Goal: Task Accomplishment & Management: Manage account settings

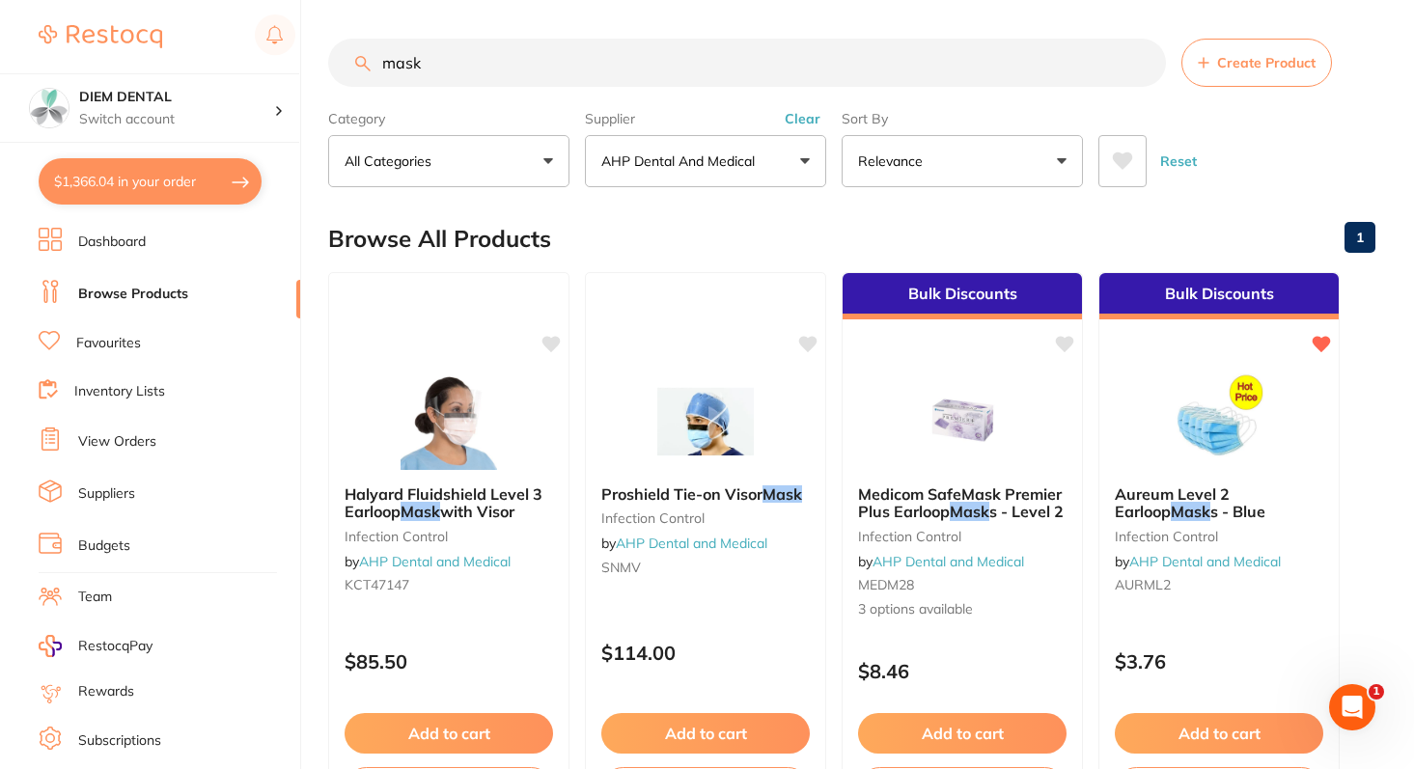
click at [152, 176] on button "$1,366.04 in your order" at bounding box center [150, 181] width 223 height 46
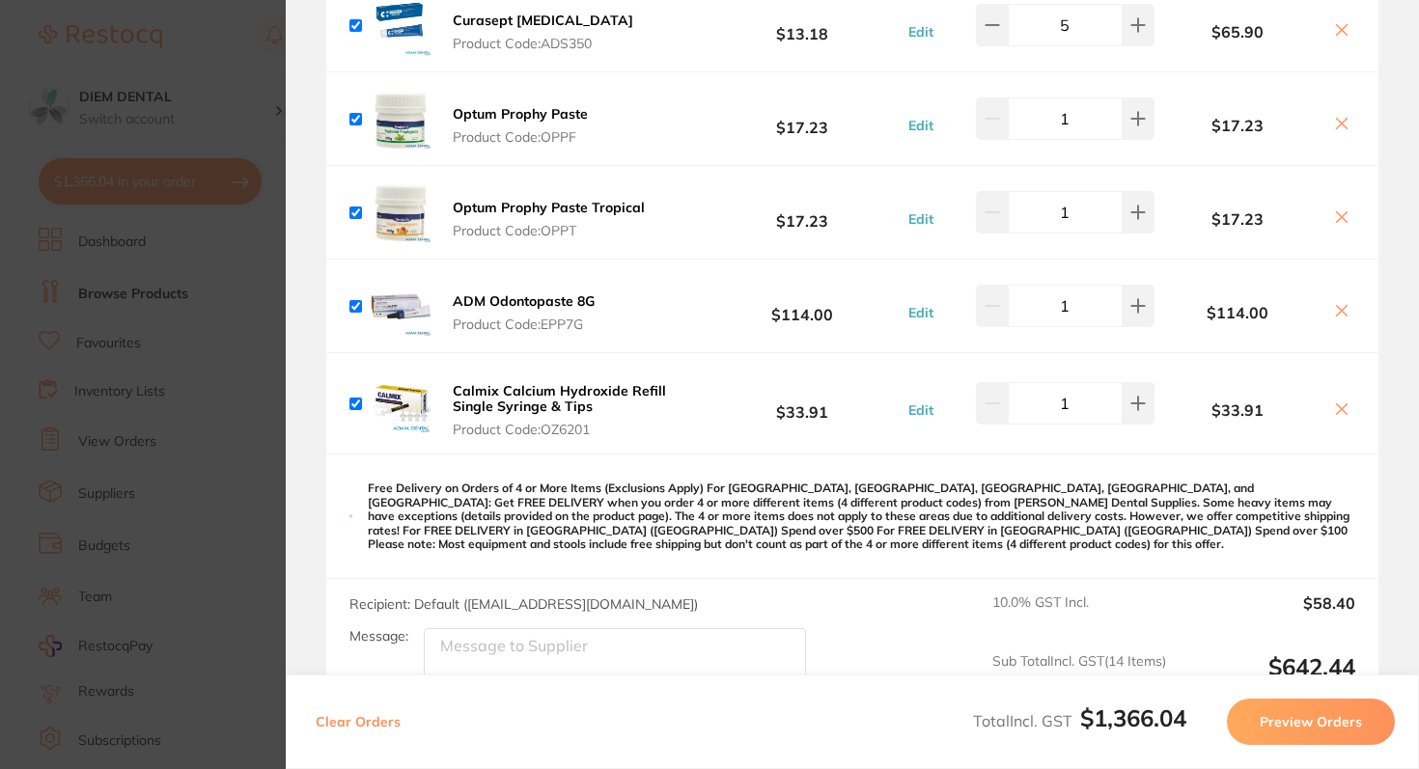
scroll to position [2122, 0]
click at [1342, 710] on button "Preview Orders" at bounding box center [1311, 722] width 168 height 46
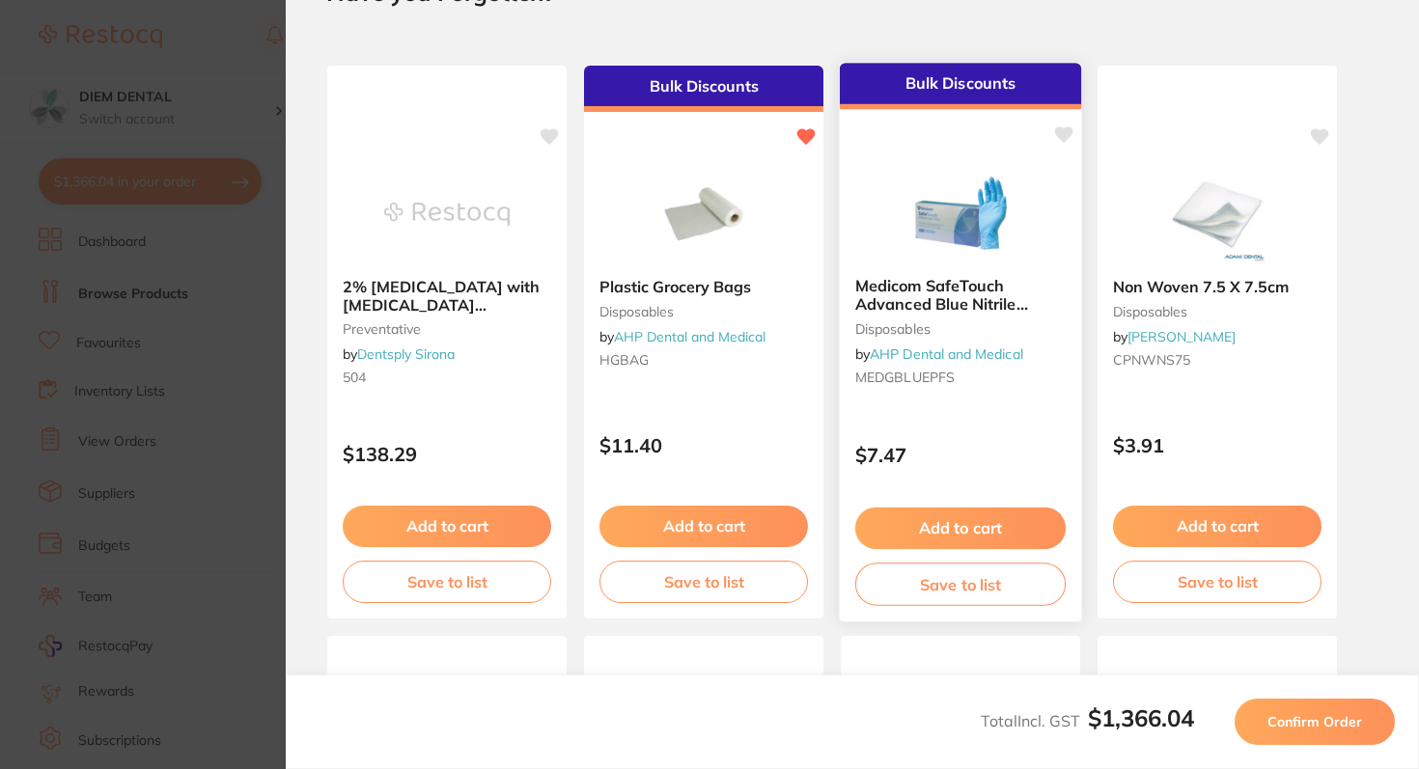
scroll to position [101, 0]
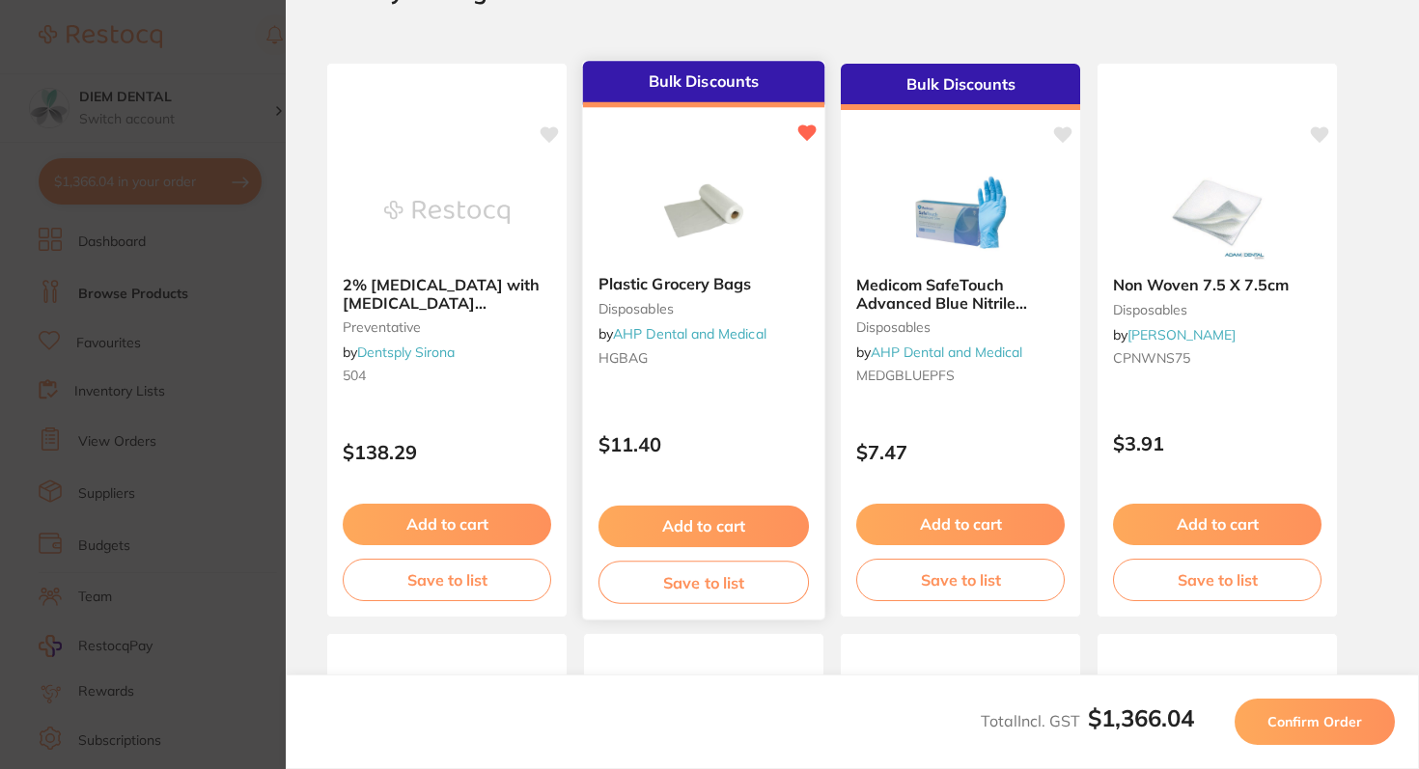
click at [721, 210] on img at bounding box center [703, 210] width 126 height 97
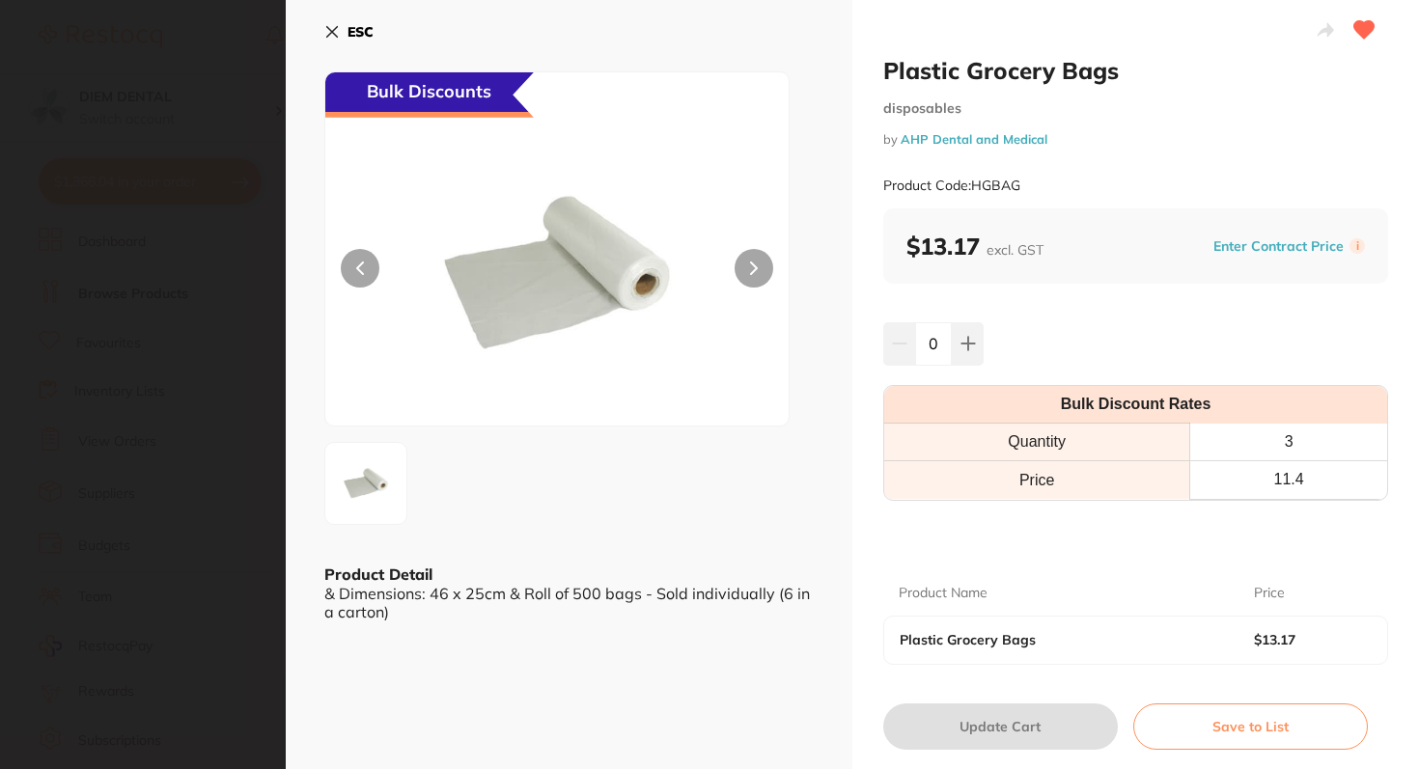
scroll to position [0, 0]
click at [333, 29] on icon at bounding box center [331, 31] width 15 height 15
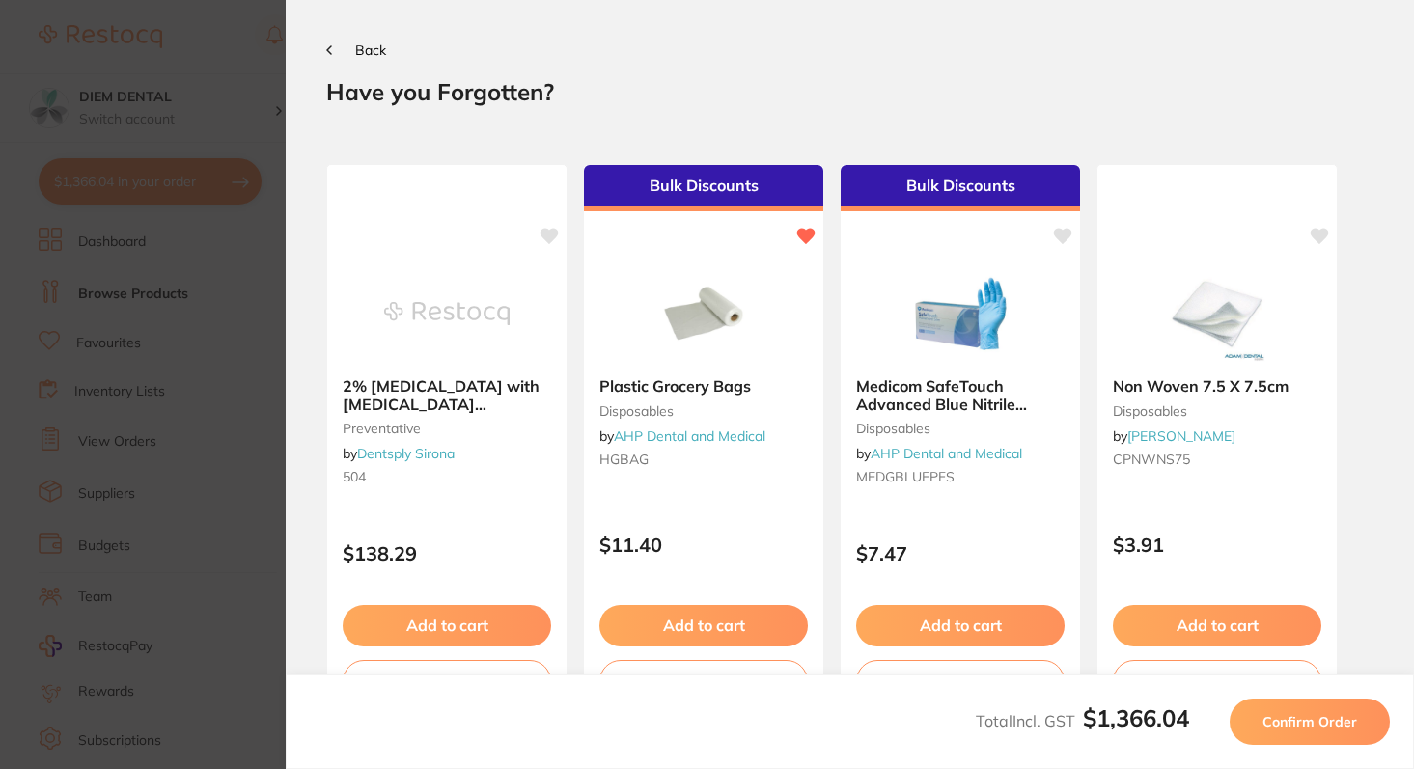
click at [1322, 710] on button "Confirm Order" at bounding box center [1310, 722] width 160 height 46
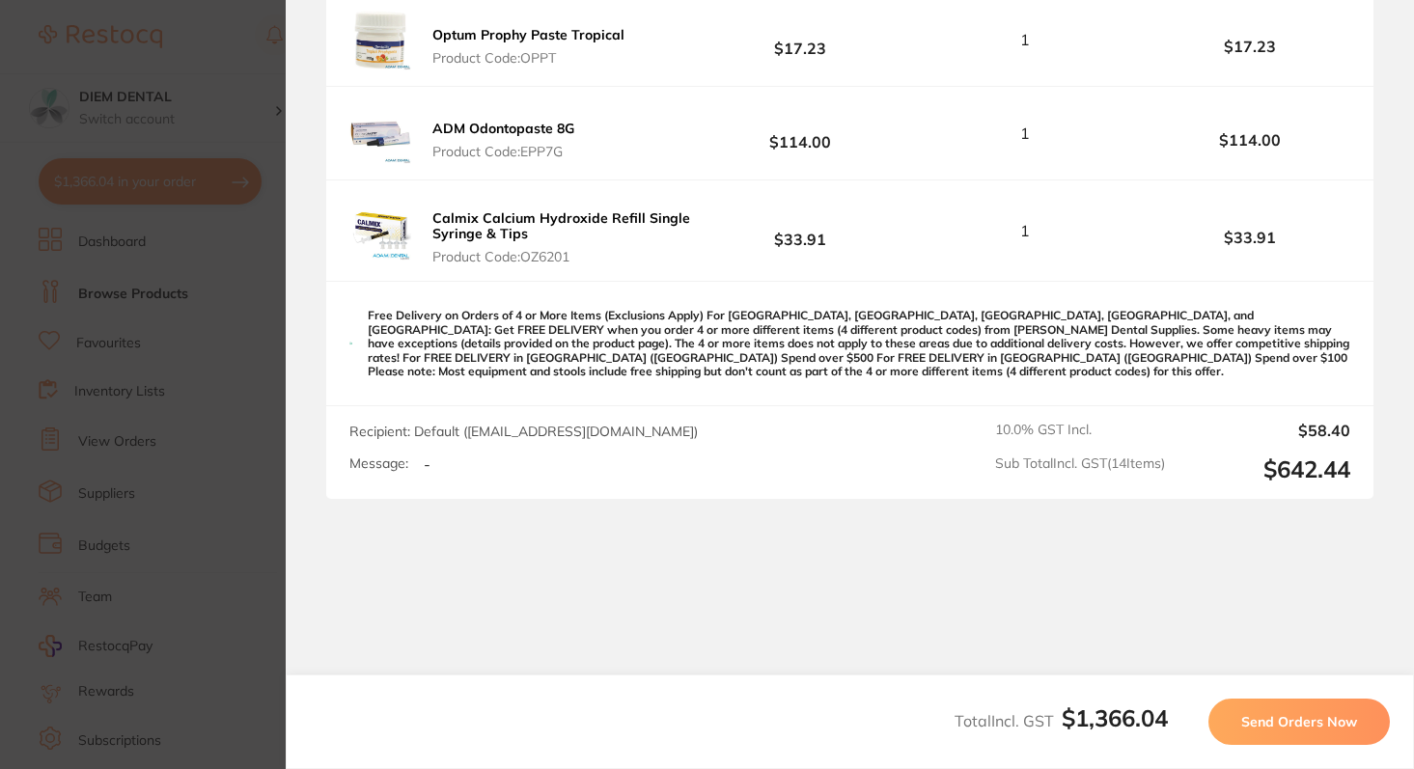
scroll to position [180, 0]
click at [1262, 721] on span "Send Orders Now" at bounding box center [1299, 721] width 116 height 17
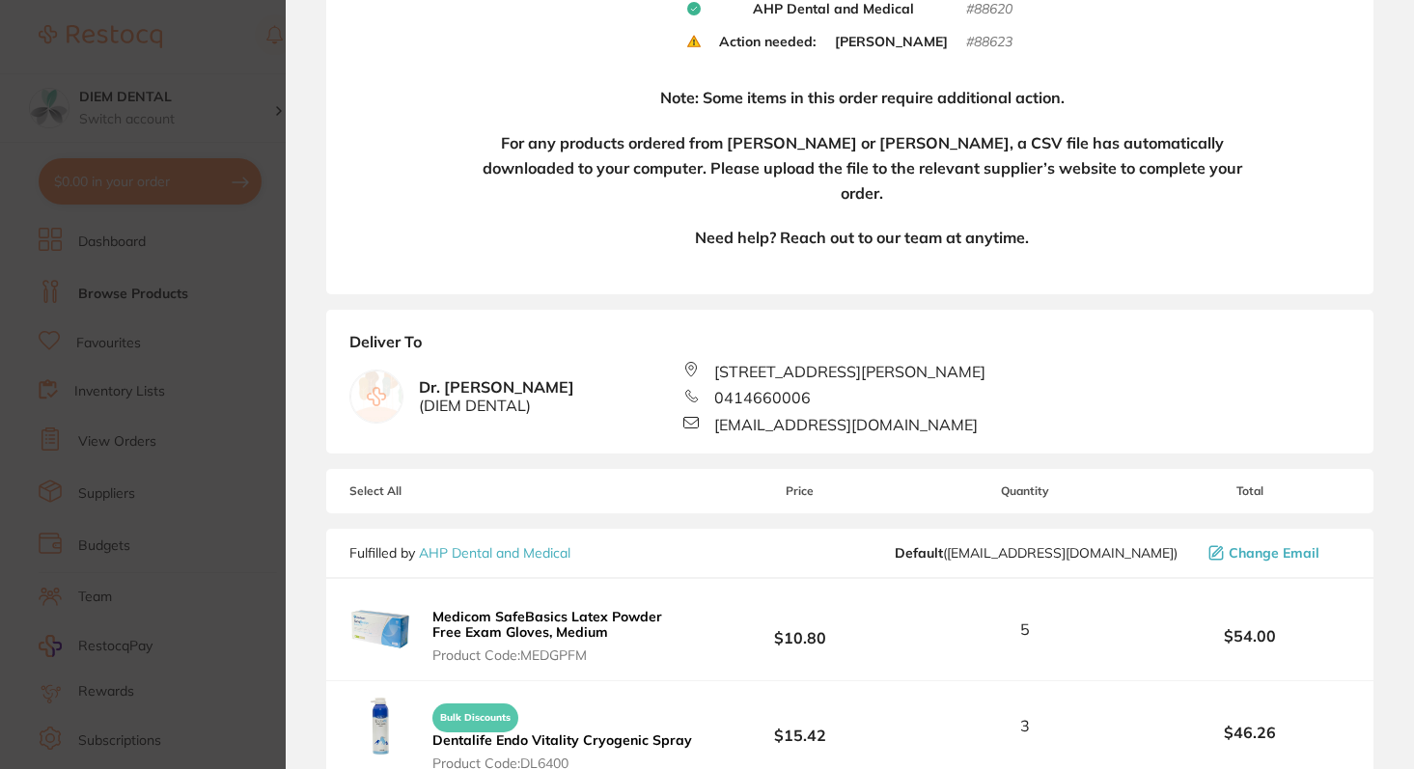
scroll to position [0, 0]
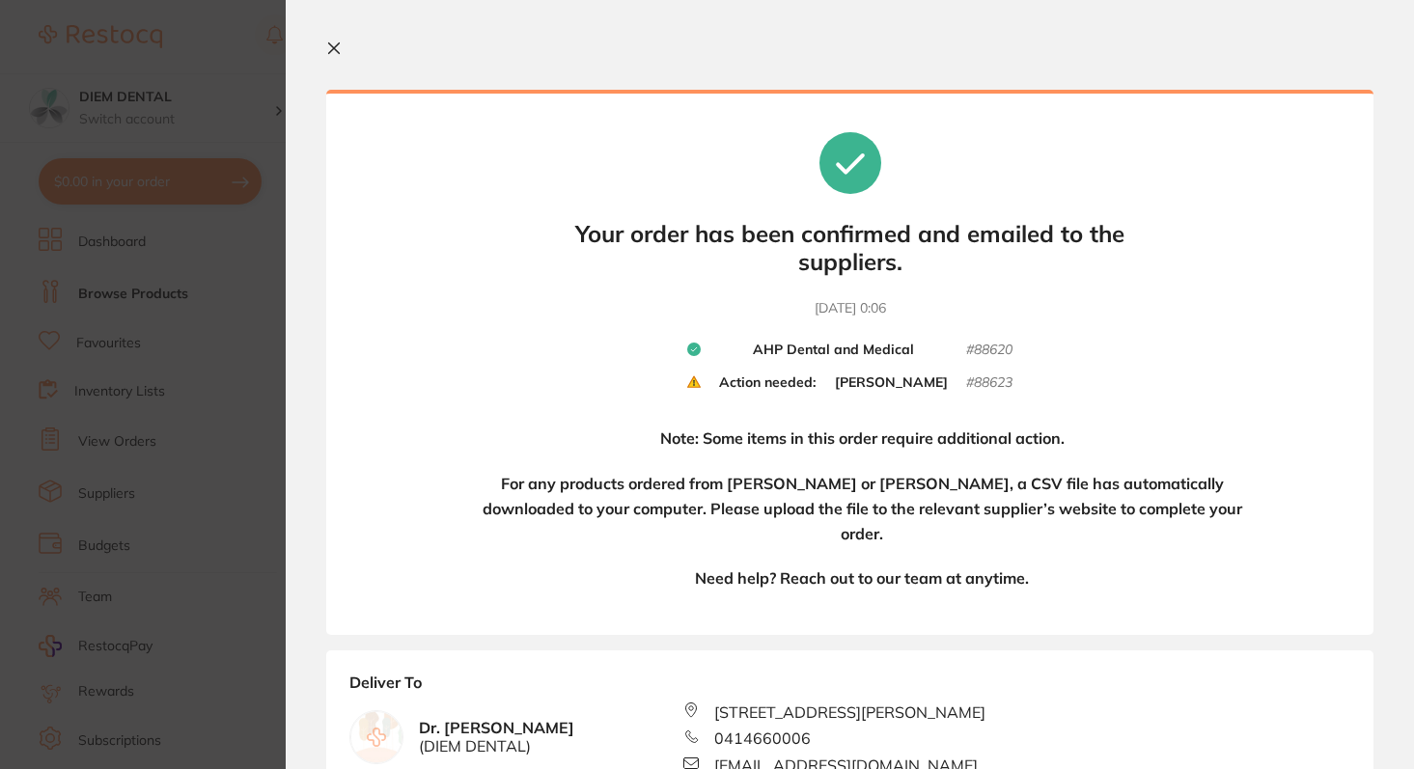
click at [329, 43] on icon at bounding box center [333, 48] width 15 height 15
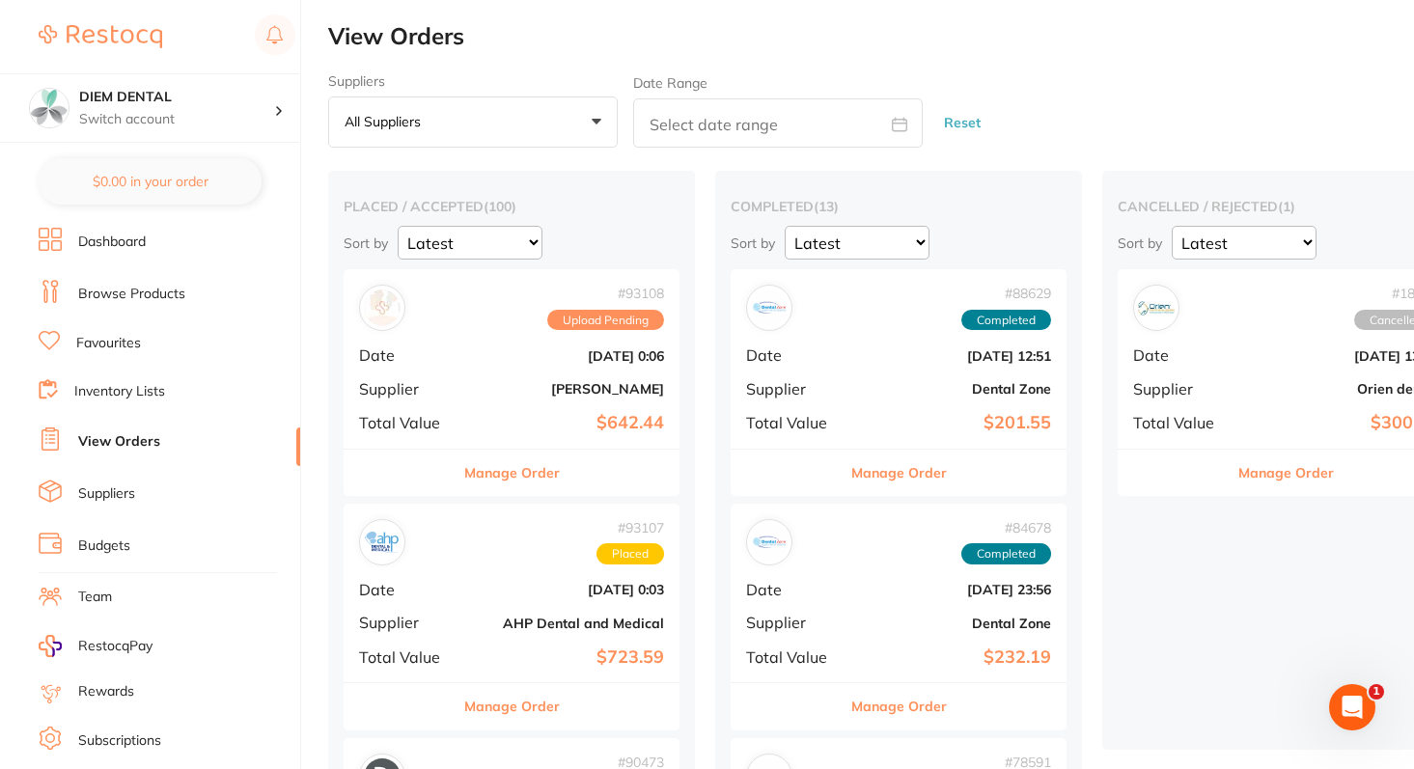
click at [556, 384] on b "[PERSON_NAME]" at bounding box center [567, 388] width 193 height 15
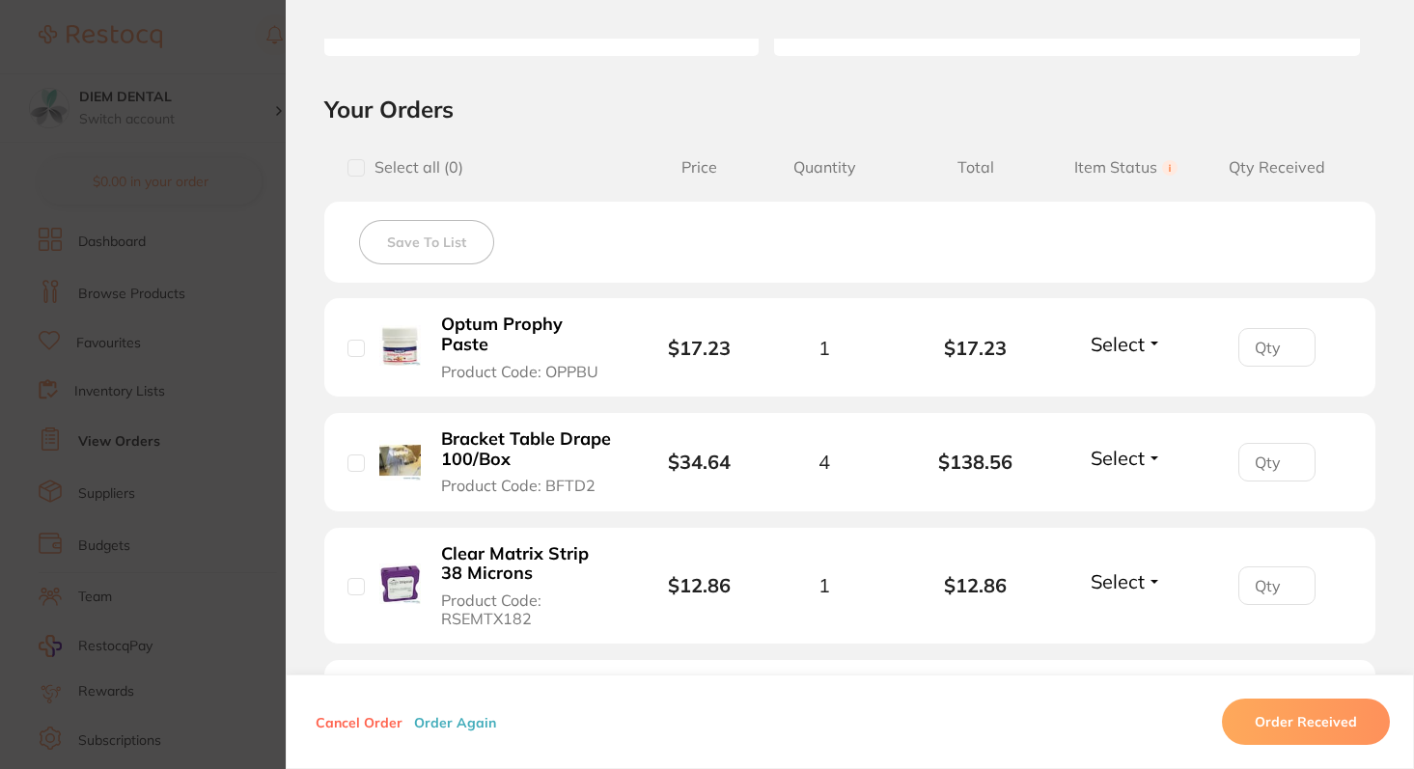
scroll to position [382, 0]
click at [347, 163] on input "checkbox" at bounding box center [355, 164] width 17 height 17
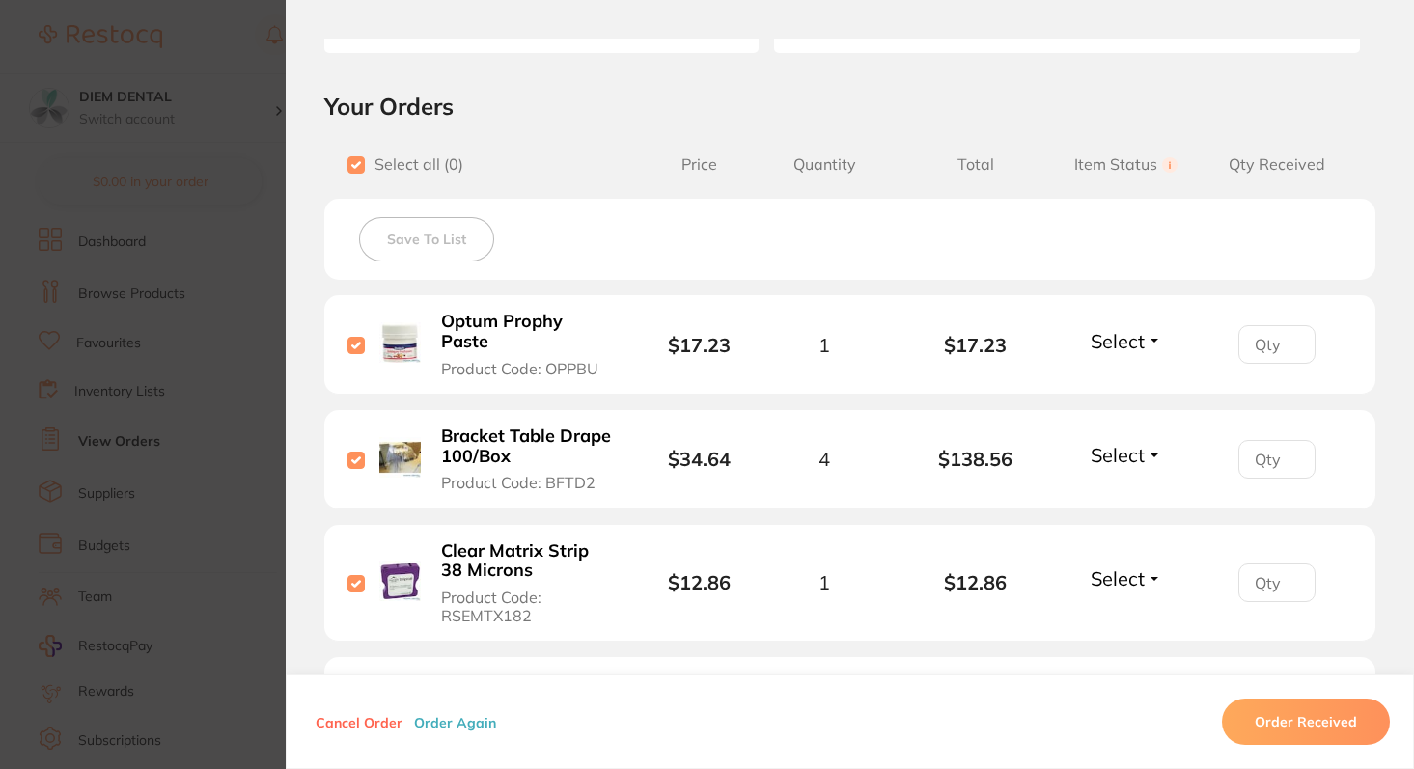
checkbox input "true"
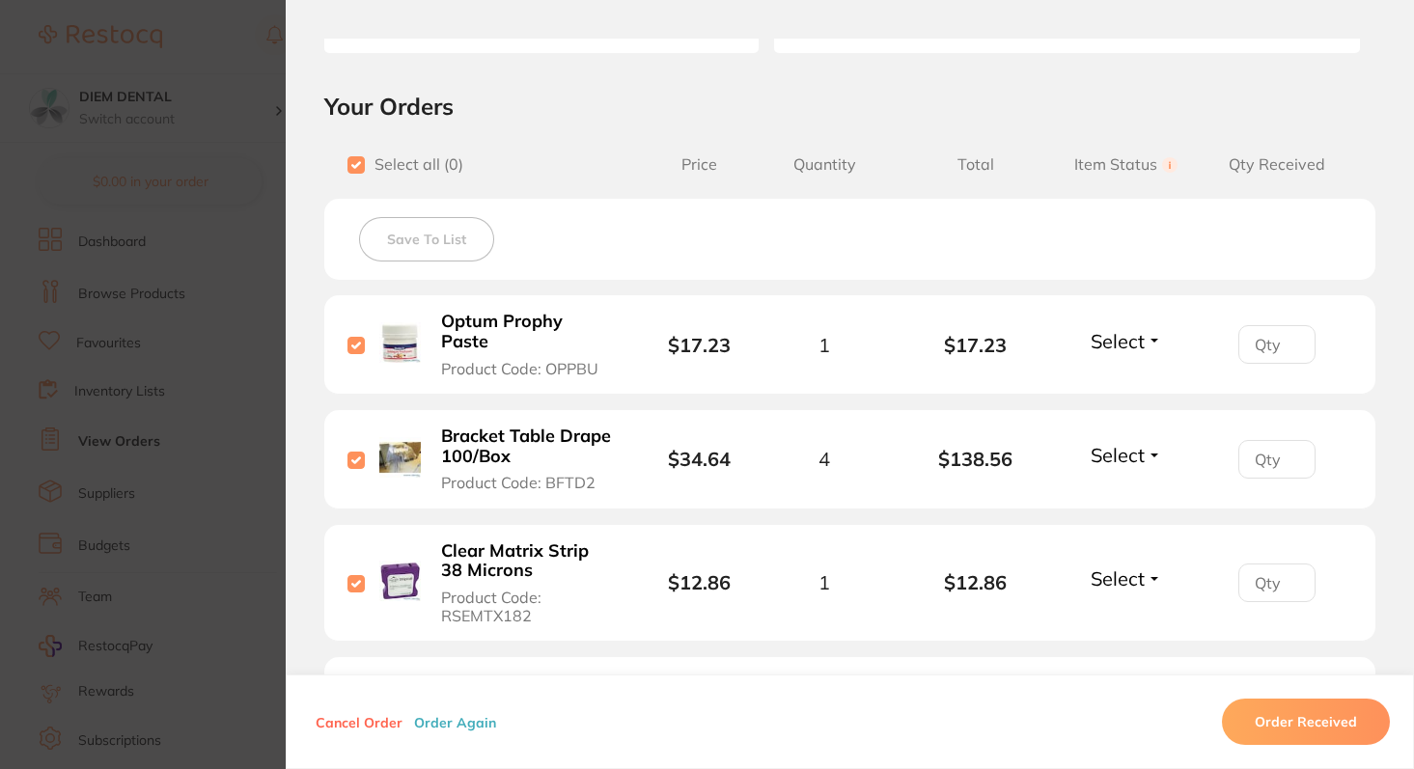
checkbox input "true"
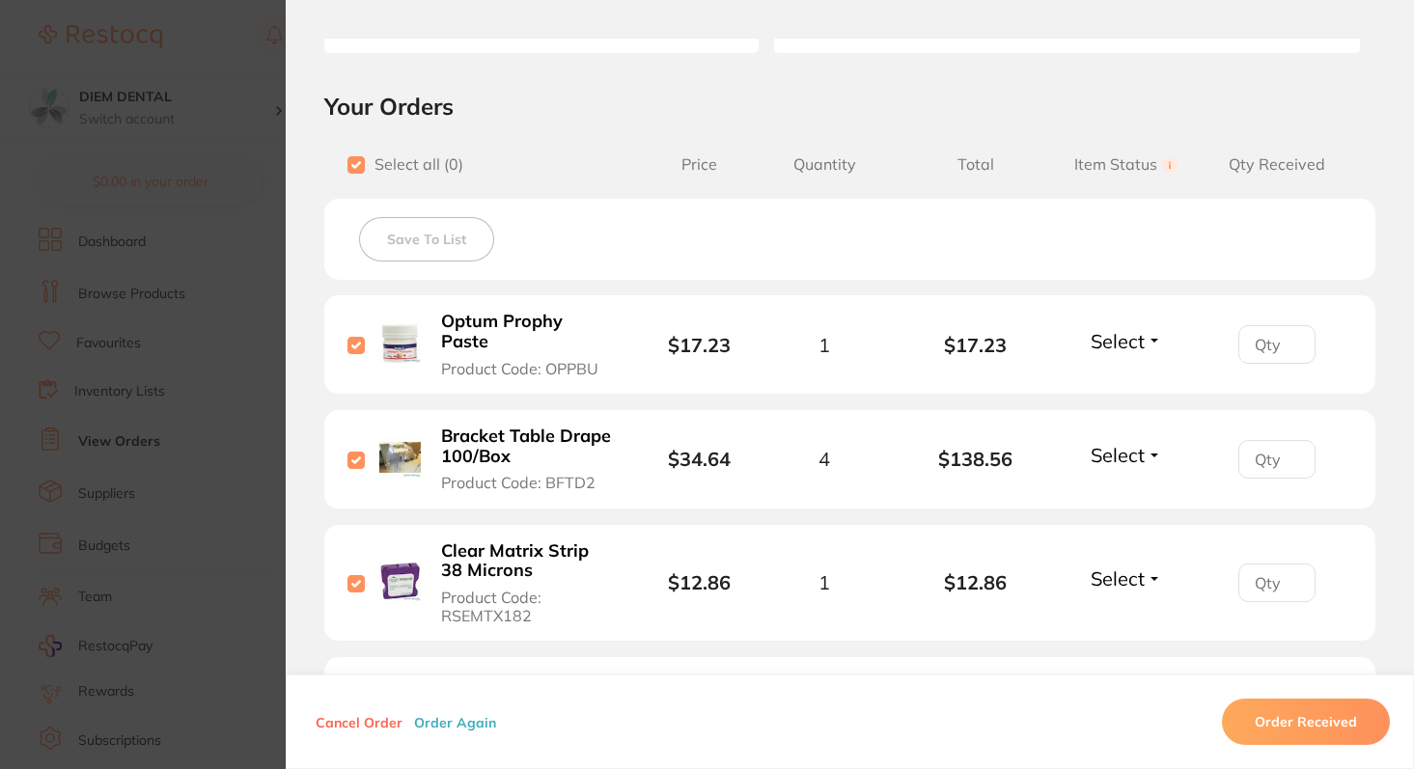
checkbox input "true"
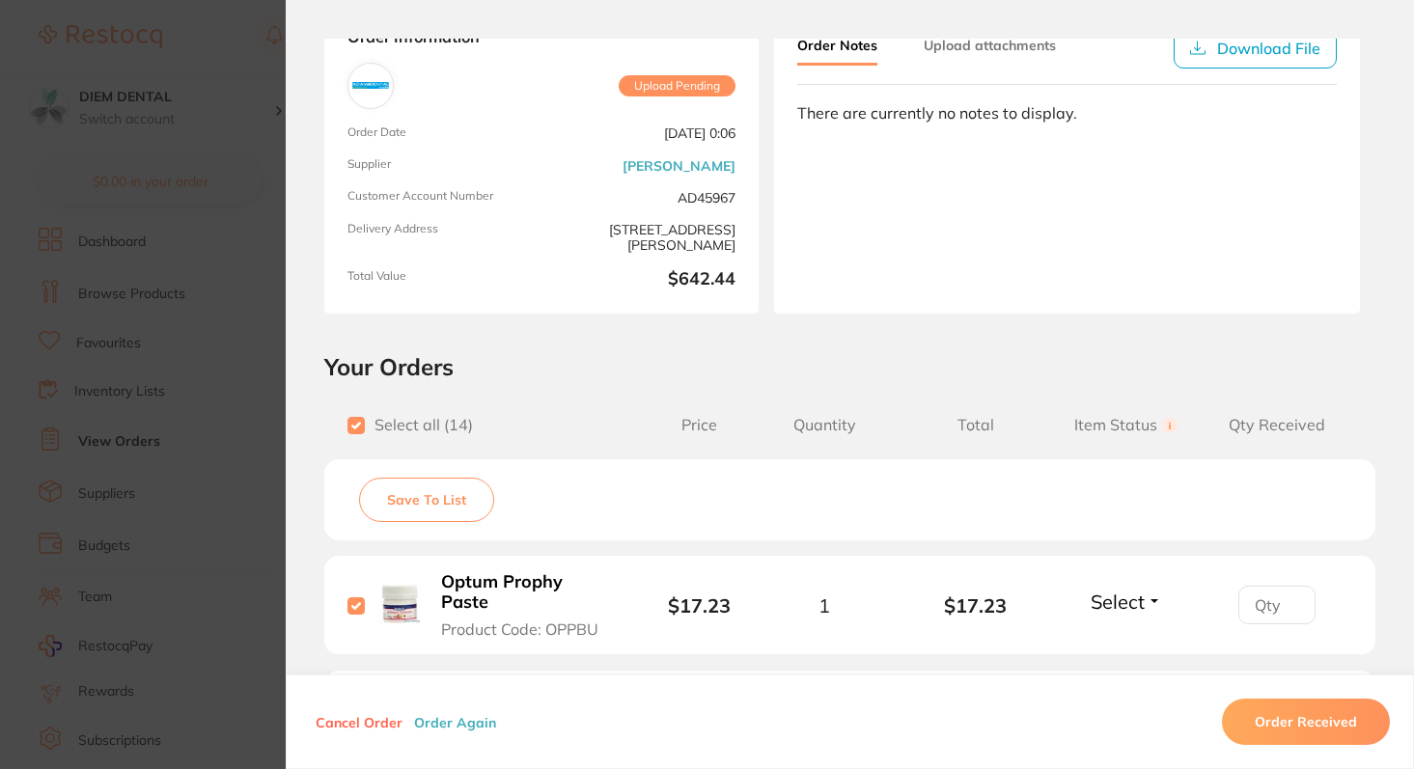
scroll to position [0, 0]
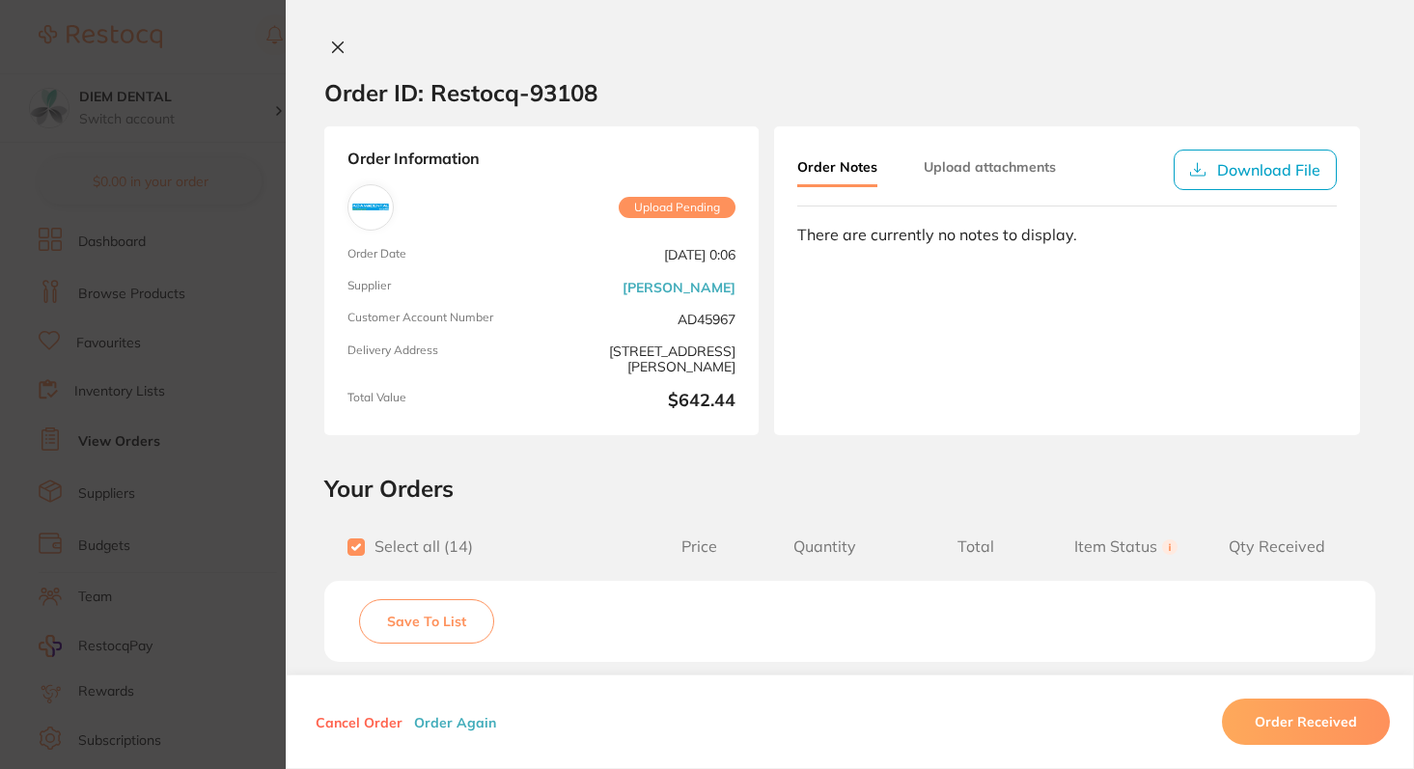
click at [335, 49] on icon at bounding box center [338, 47] width 11 height 11
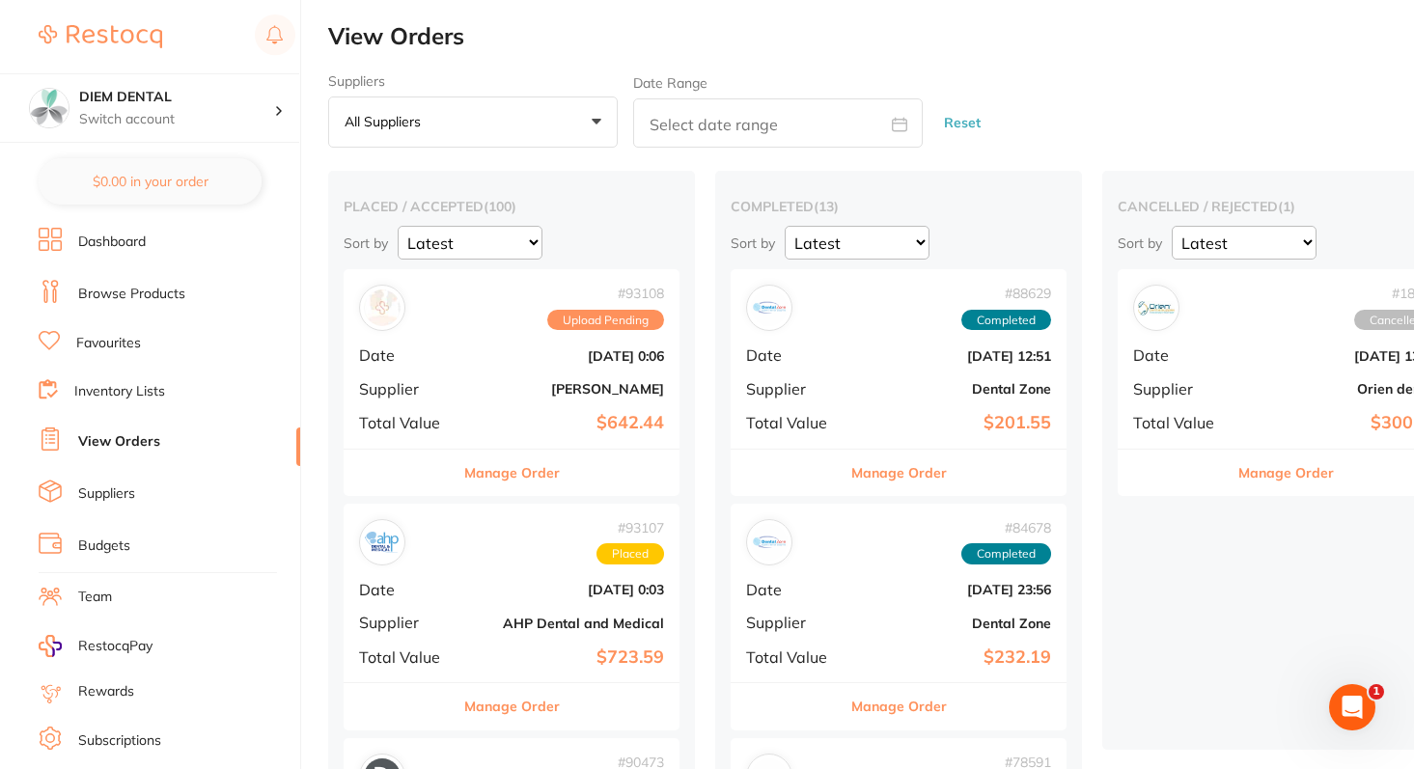
click at [538, 389] on b "[PERSON_NAME]" at bounding box center [567, 388] width 193 height 15
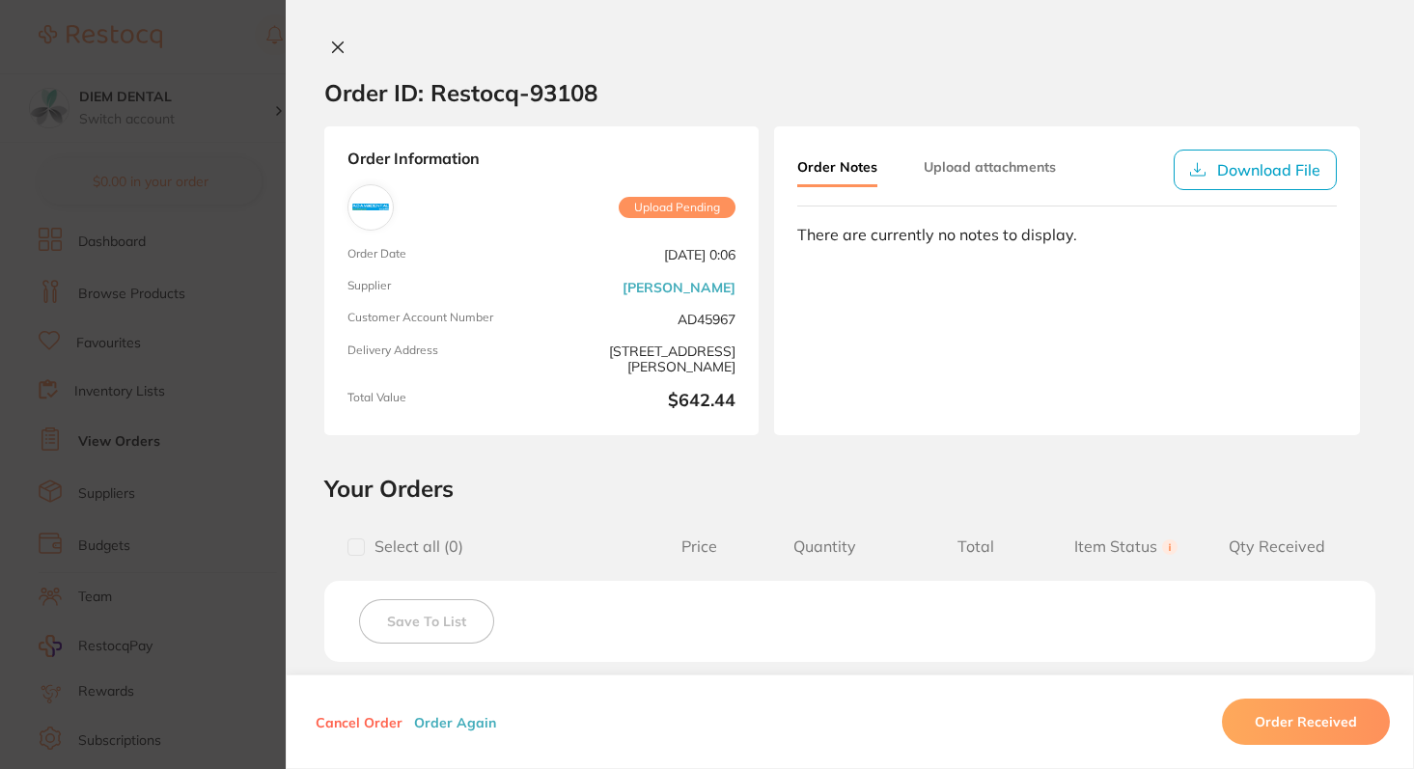
click at [995, 157] on button "Upload attachments" at bounding box center [990, 167] width 132 height 35
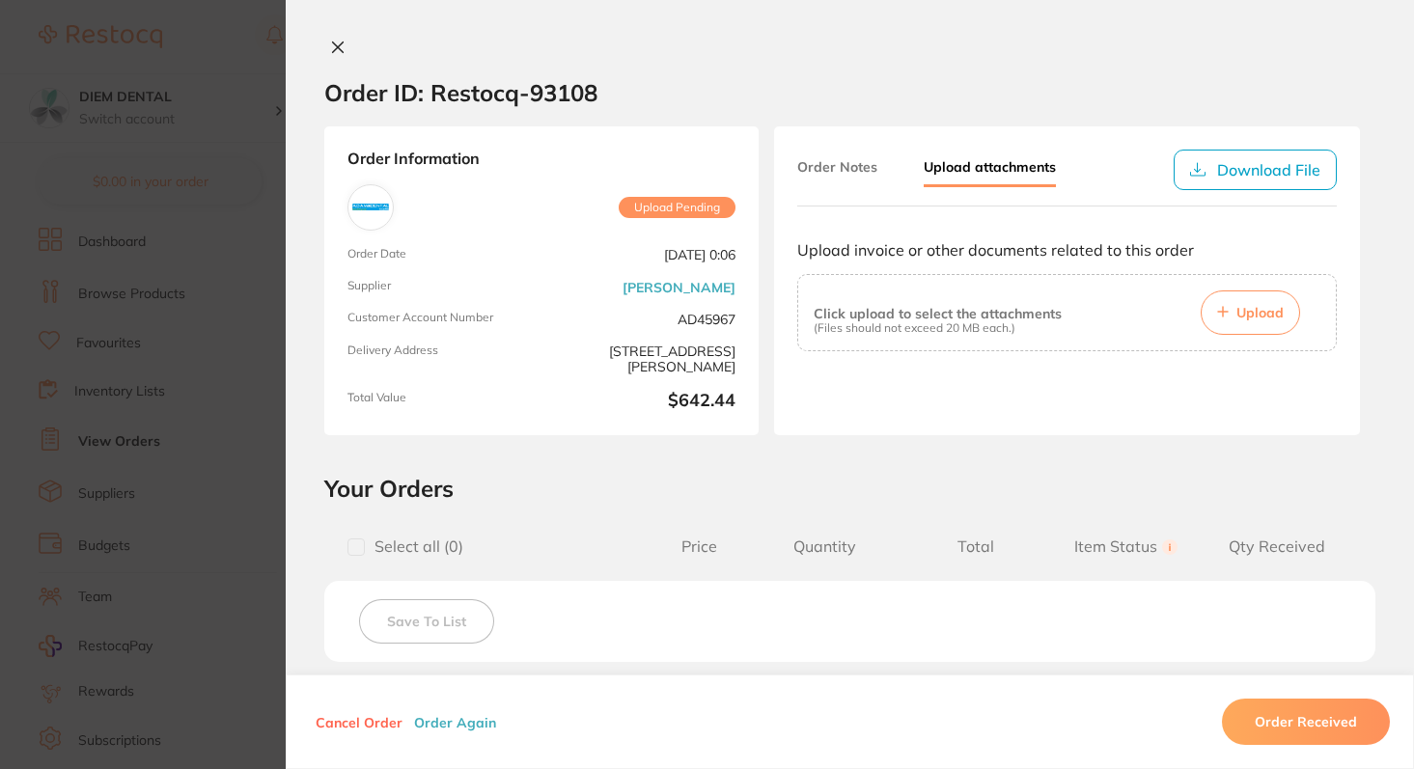
click at [824, 160] on button "Order Notes" at bounding box center [837, 167] width 80 height 35
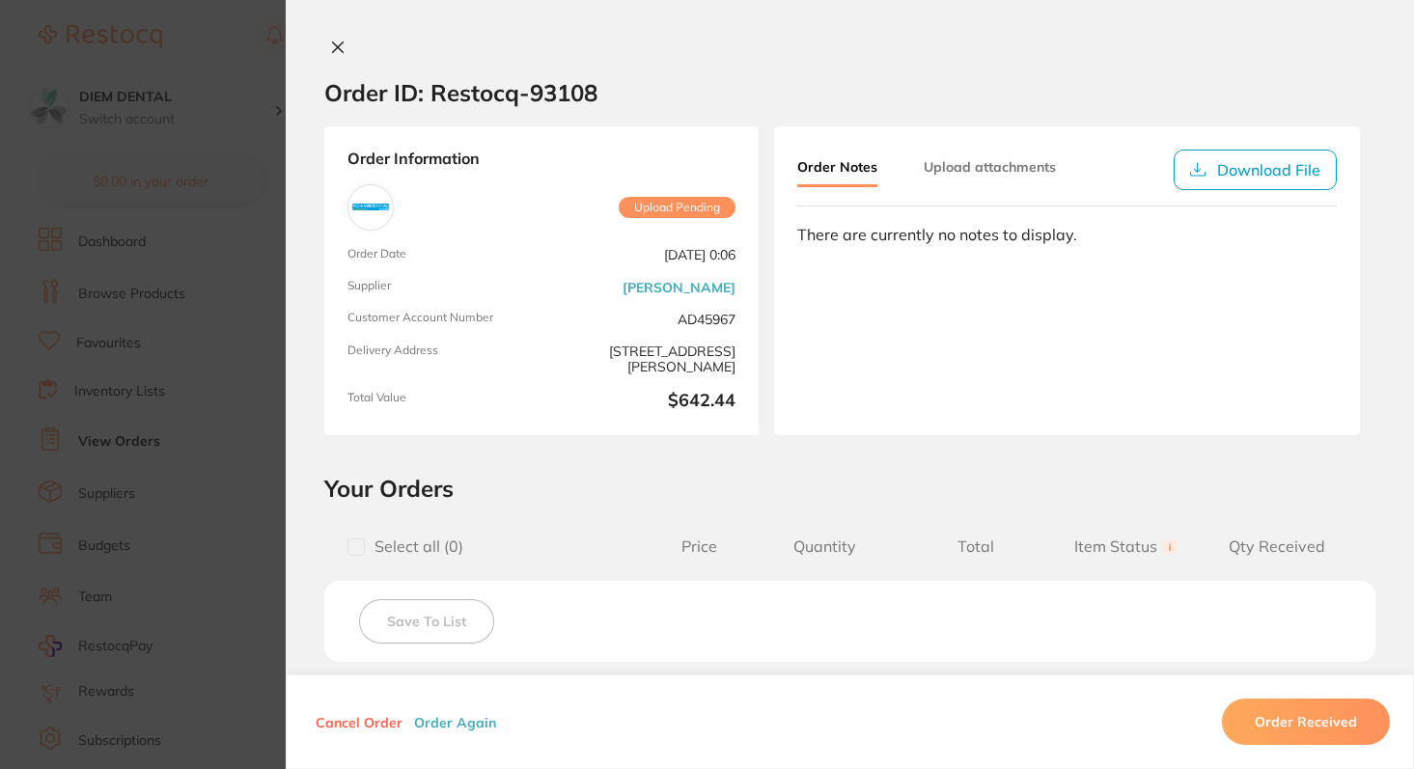
click at [335, 41] on icon at bounding box center [337, 47] width 15 height 15
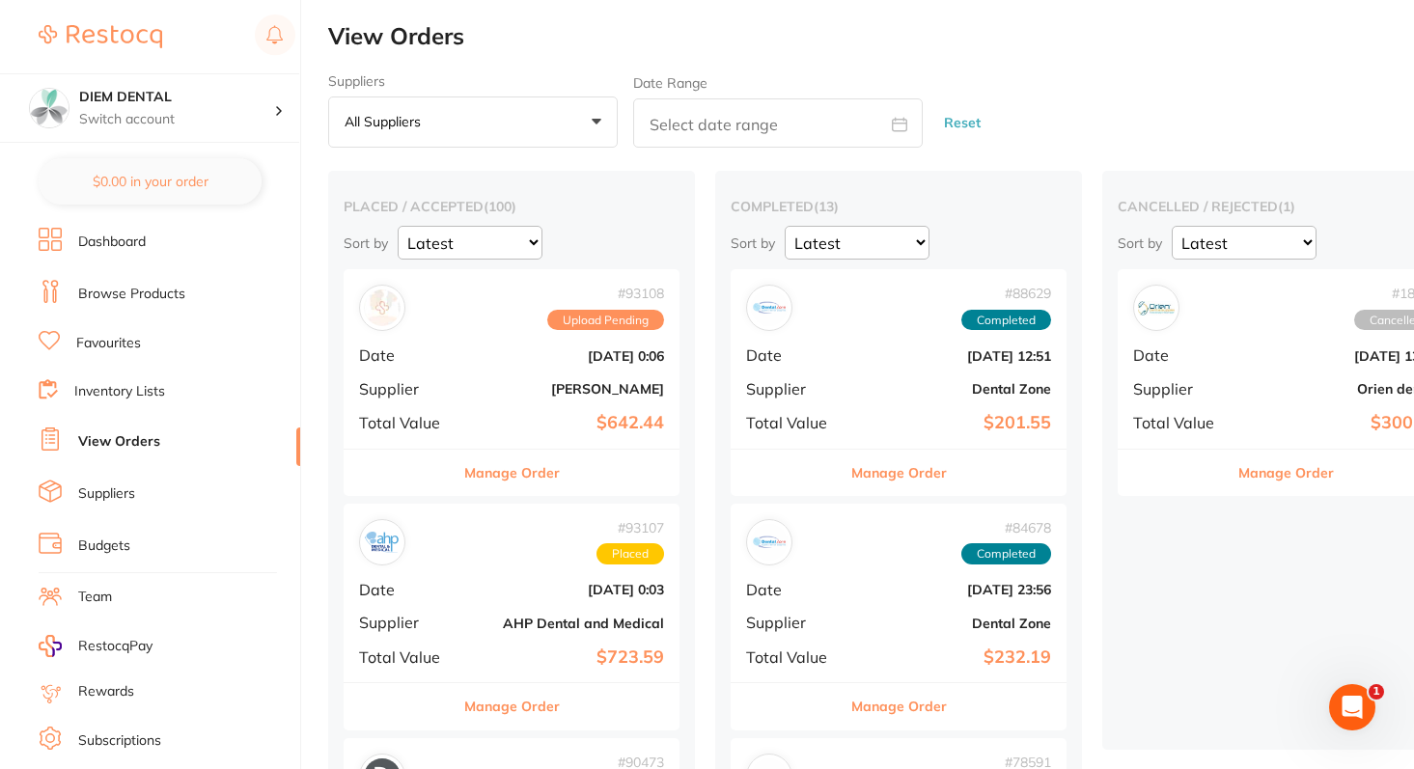
click at [486, 367] on div "# 93108 Upload Pending Date Sept 6 2025, 0:06 Supplier Adam Dental Total Value …" at bounding box center [512, 358] width 336 height 179
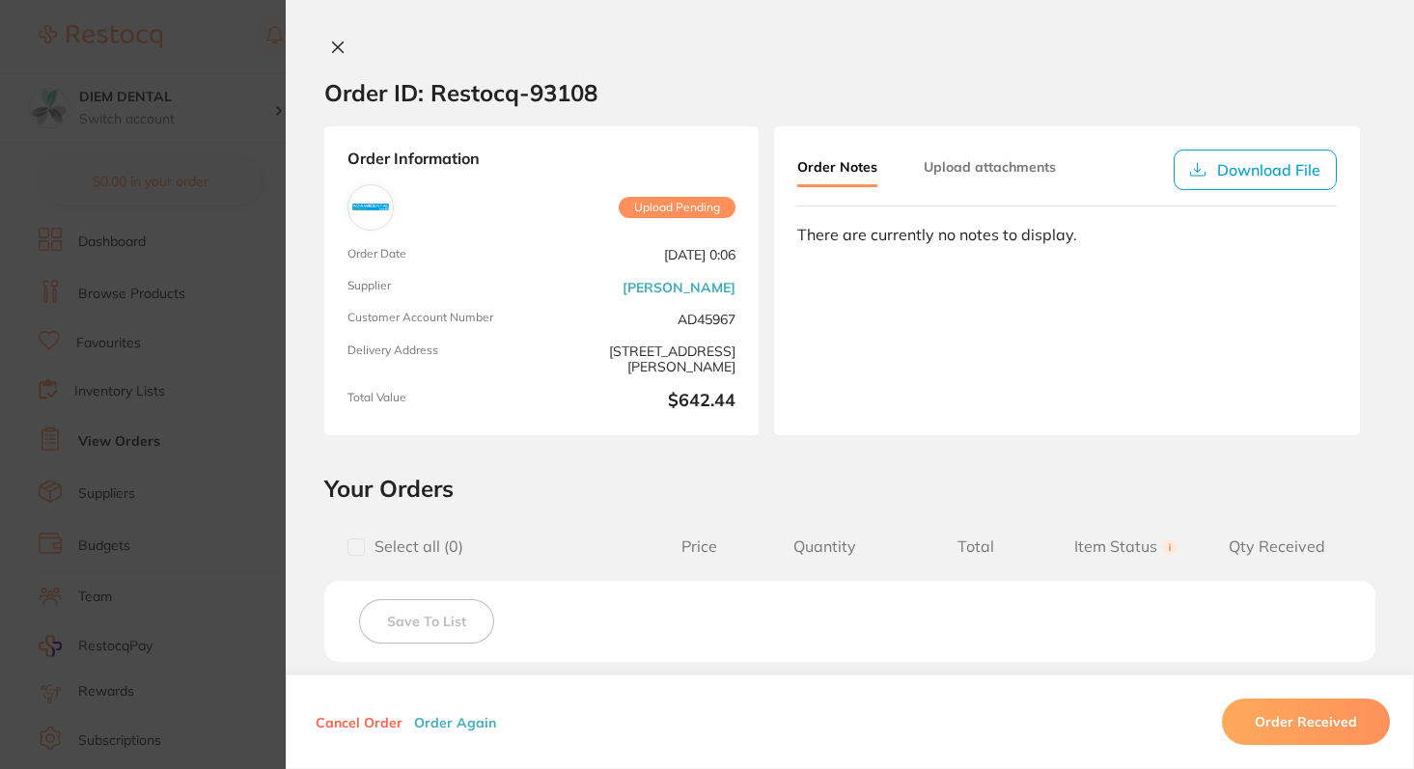
click at [1017, 185] on div "Order Notes Upload attachments" at bounding box center [949, 170] width 305 height 41
click at [1013, 170] on button "Upload attachments" at bounding box center [990, 167] width 132 height 35
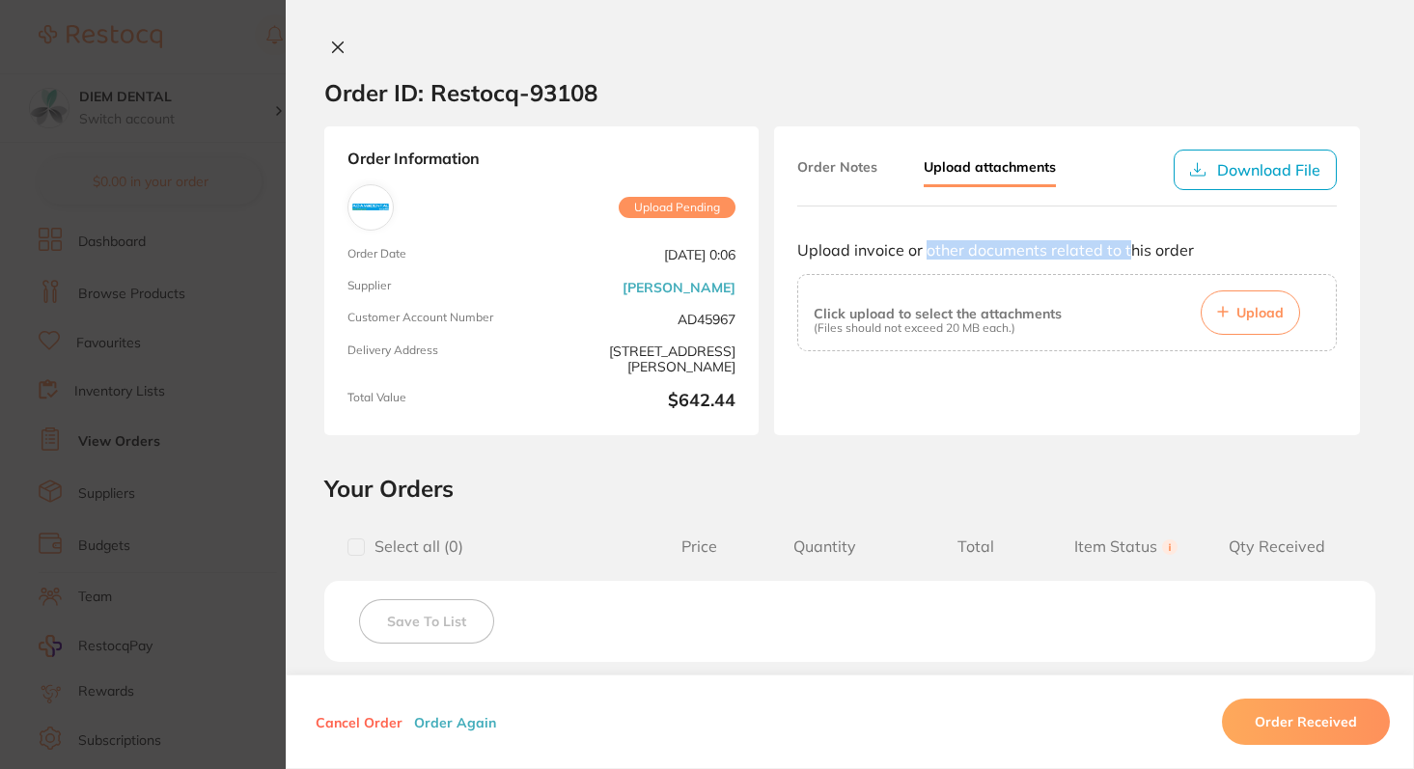
drag, startPoint x: 923, startPoint y: 245, endPoint x: 1121, endPoint y: 243, distance: 197.9
click at [1121, 243] on p "Upload invoice or other documents related to this order" at bounding box center [1067, 249] width 540 height 17
click at [1142, 246] on p "Upload invoice or other documents related to this order" at bounding box center [1067, 249] width 540 height 17
drag, startPoint x: 960, startPoint y: 238, endPoint x: 1173, endPoint y: 237, distance: 212.4
click at [1173, 238] on div "Upload invoice or other documents related to this order Click upload to select …" at bounding box center [1067, 335] width 540 height 218
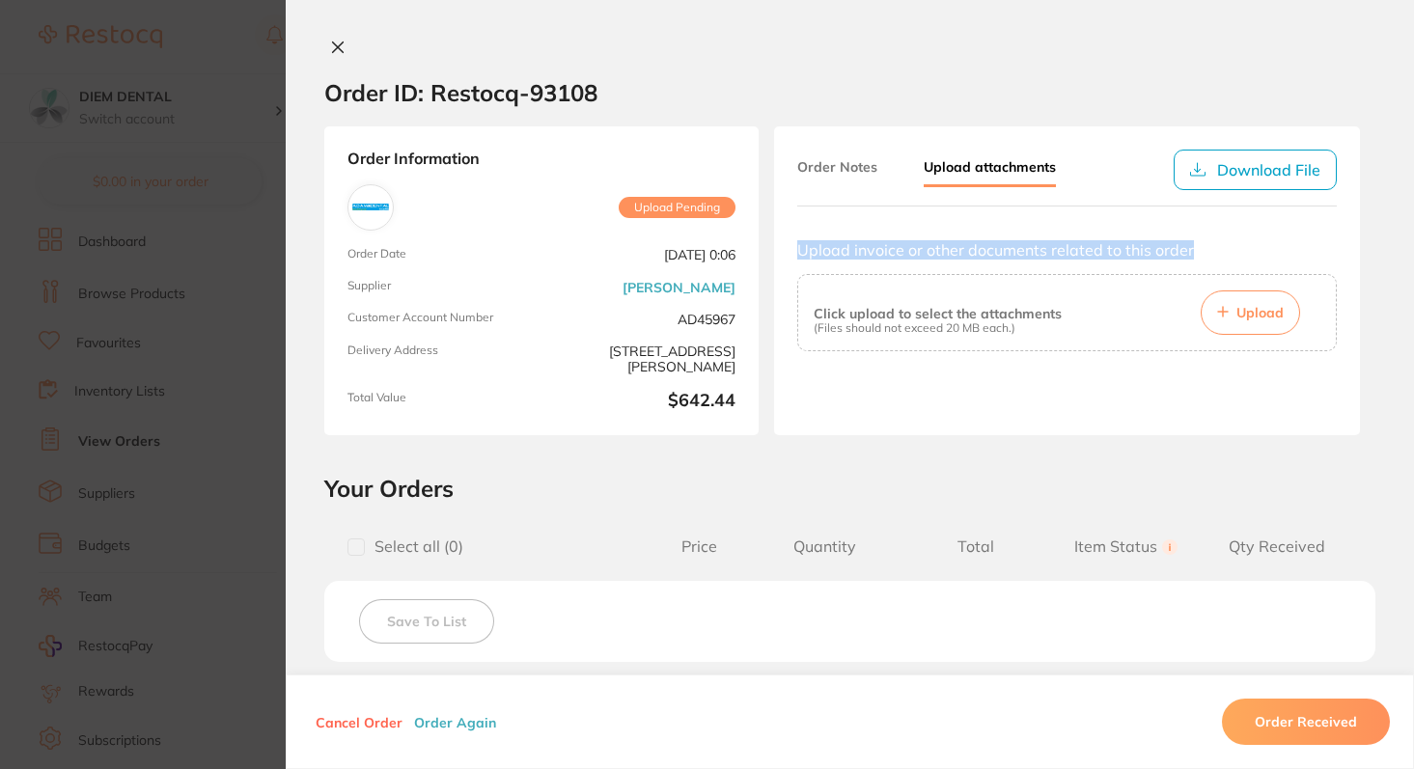
drag, startPoint x: 1186, startPoint y: 251, endPoint x: 1177, endPoint y: 228, distance: 25.1
click at [1177, 228] on div "Upload invoice or other documents related to this order Click upload to select …" at bounding box center [1067, 335] width 540 height 218
click at [1186, 248] on p "Upload invoice or other documents related to this order" at bounding box center [1067, 249] width 540 height 17
click at [330, 54] on icon at bounding box center [337, 47] width 15 height 15
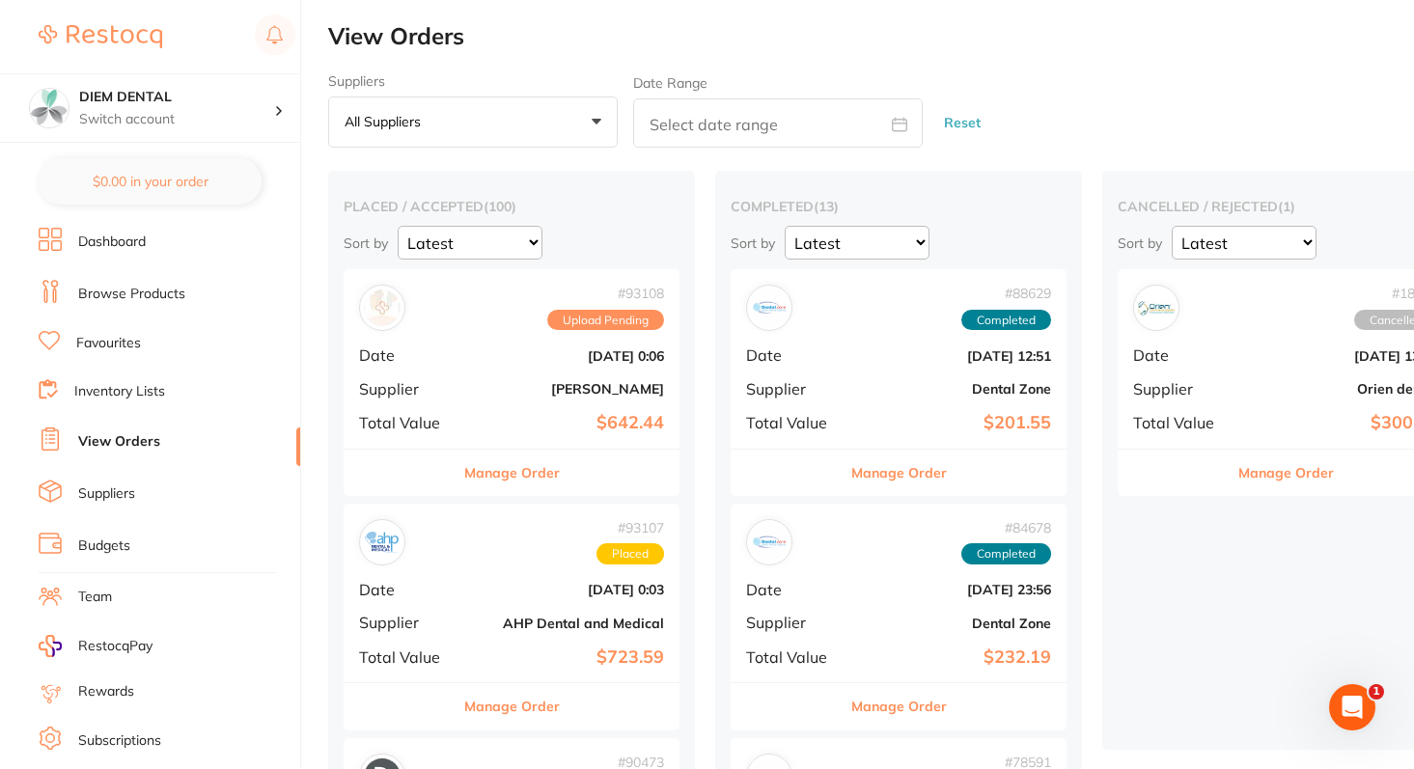
click at [539, 379] on div "# 93108 Upload Pending Date Sept 6 2025, 0:06 Supplier Adam Dental Total Value …" at bounding box center [512, 358] width 336 height 179
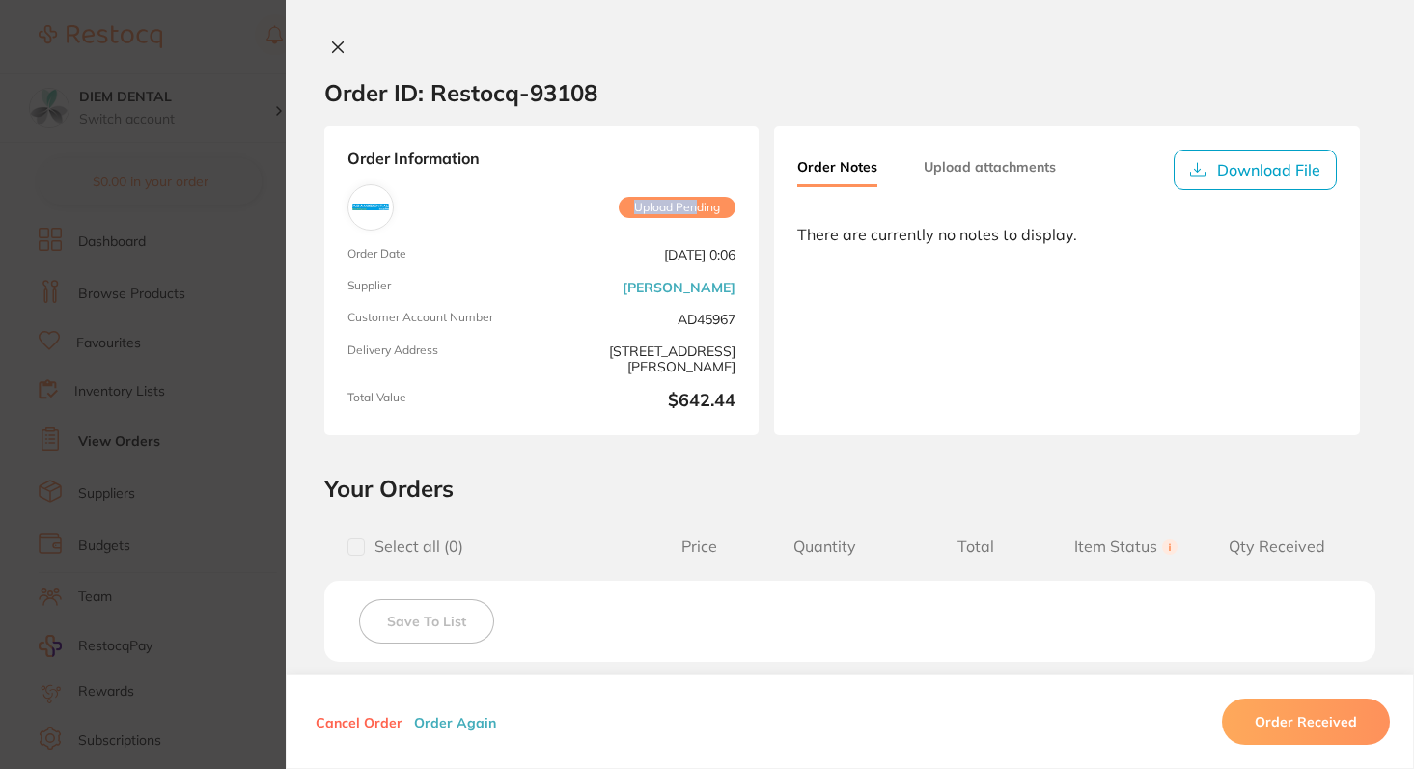
drag, startPoint x: 623, startPoint y: 202, endPoint x: 690, endPoint y: 202, distance: 67.6
click at [689, 202] on span "Upload Pending" at bounding box center [677, 207] width 117 height 21
click at [333, 45] on icon at bounding box center [338, 47] width 11 height 11
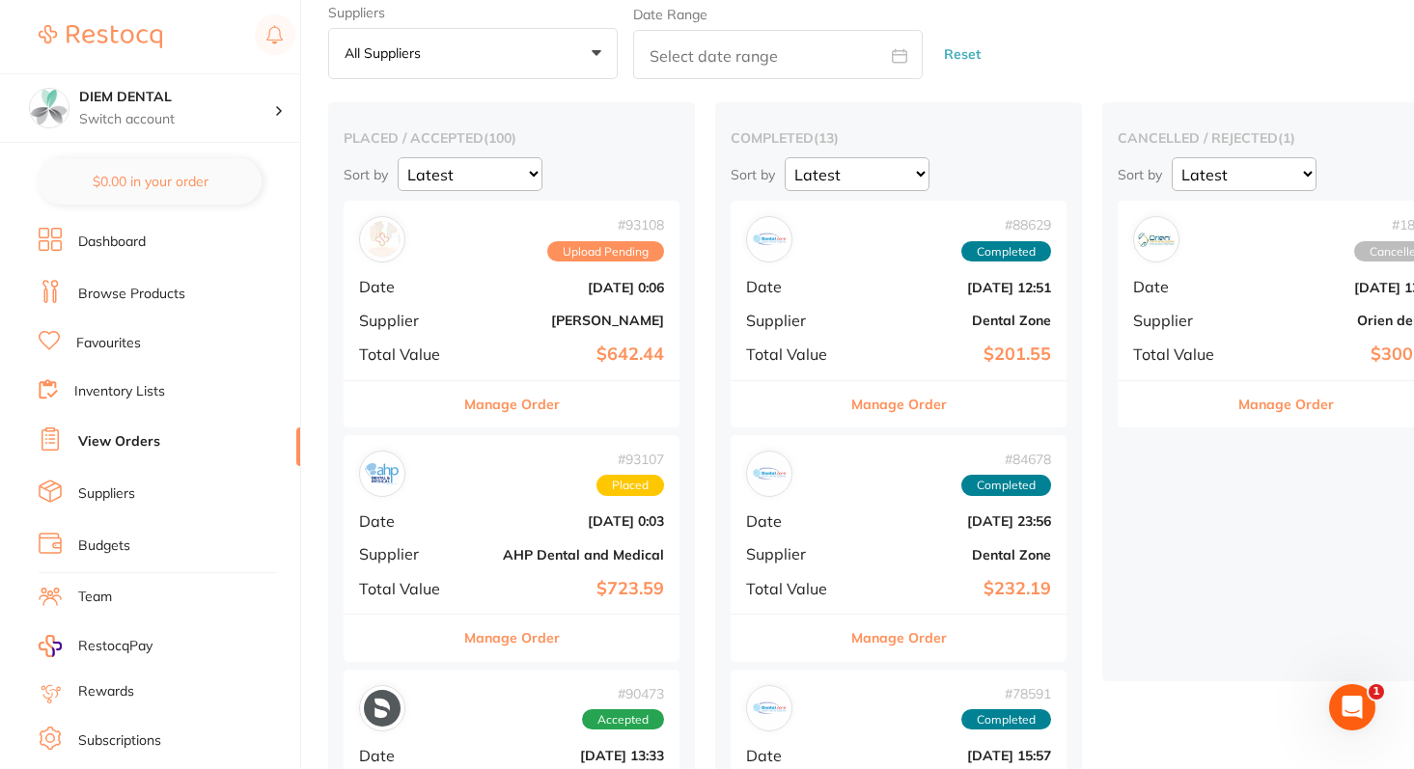
click at [509, 325] on b "[PERSON_NAME]" at bounding box center [567, 320] width 193 height 15
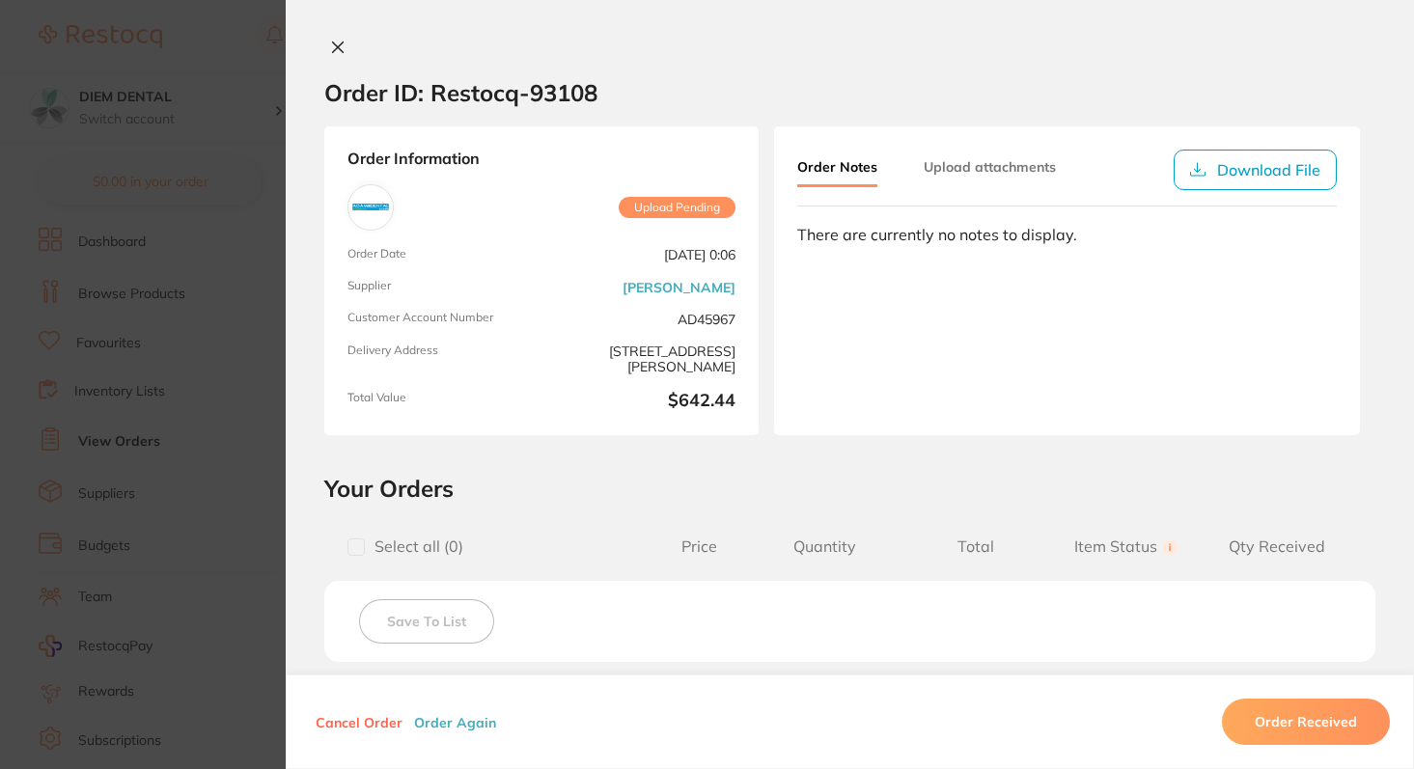
click at [338, 44] on icon at bounding box center [337, 47] width 15 height 15
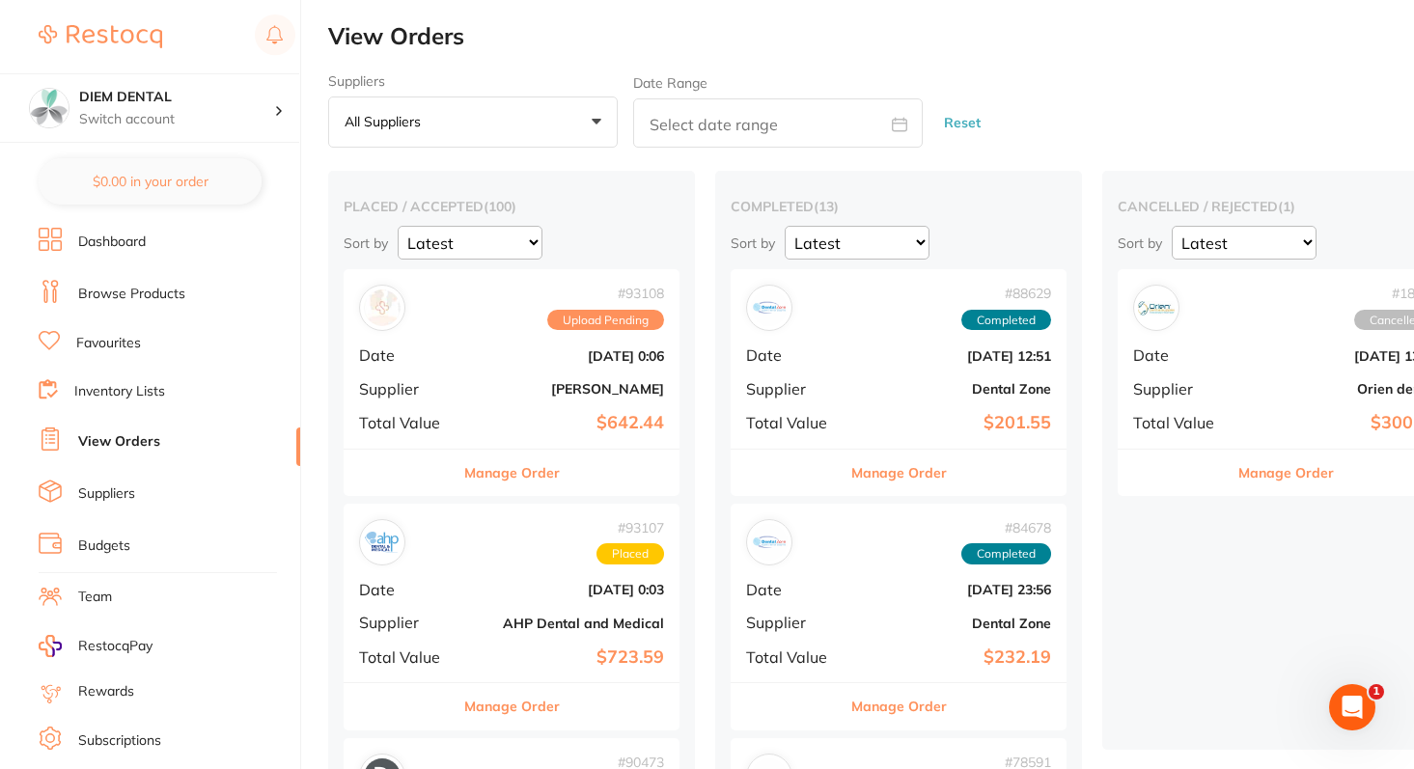
click at [570, 365] on div "# 93108 Upload Pending Date Sept 6 2025, 0:06 Supplier Adam Dental Total Value …" at bounding box center [512, 358] width 336 height 179
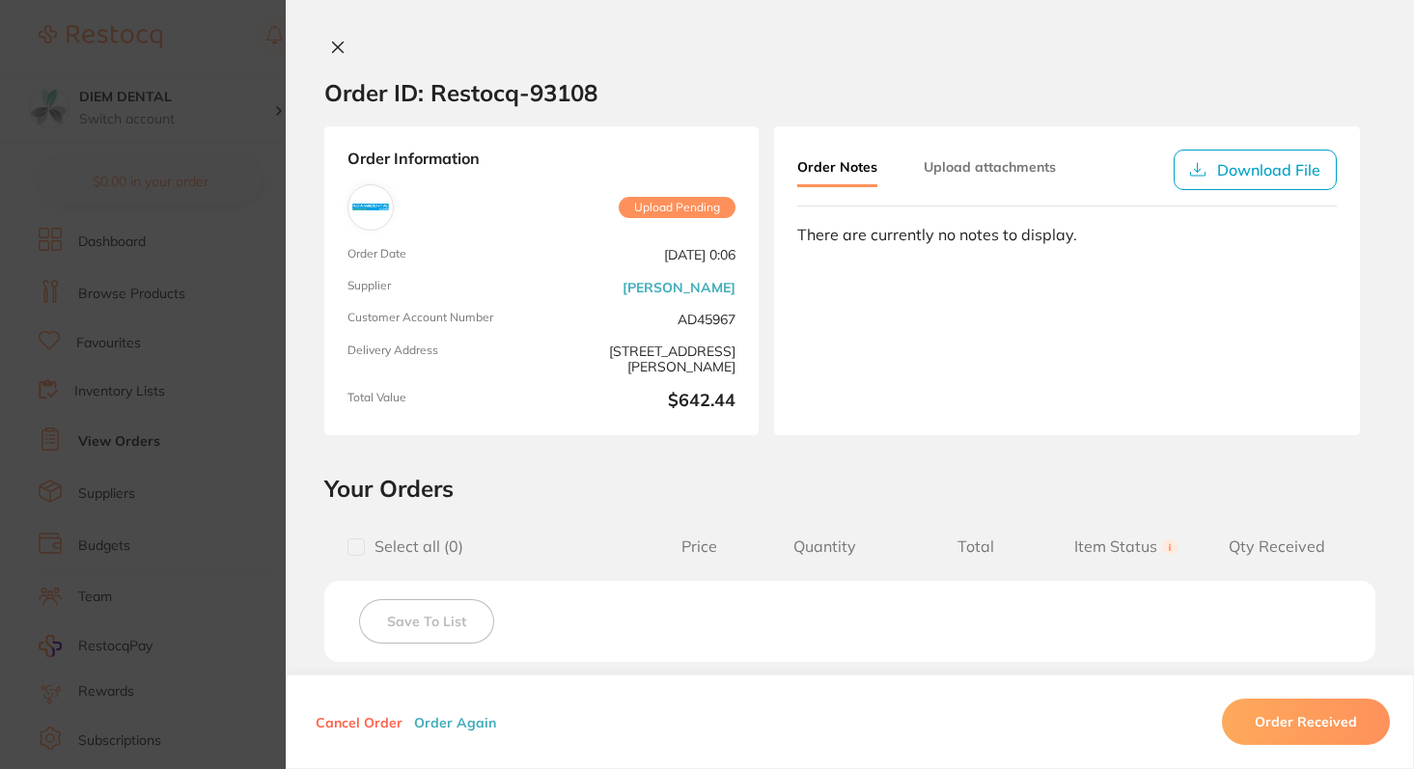
click at [337, 54] on icon at bounding box center [337, 47] width 15 height 15
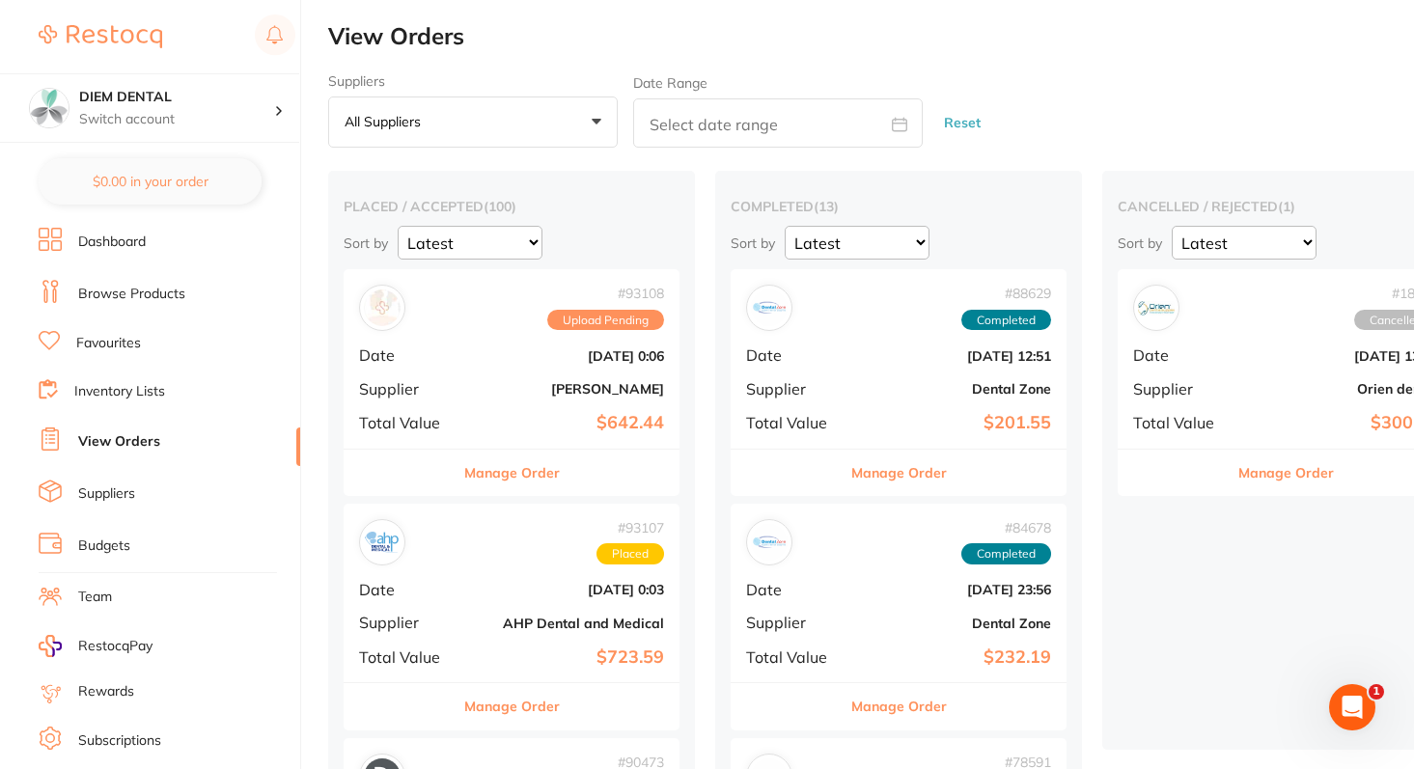
click at [599, 367] on div "# 93108 Upload Pending Date Sept 6 2025, 0:06 Supplier Adam Dental Total Value …" at bounding box center [512, 358] width 336 height 179
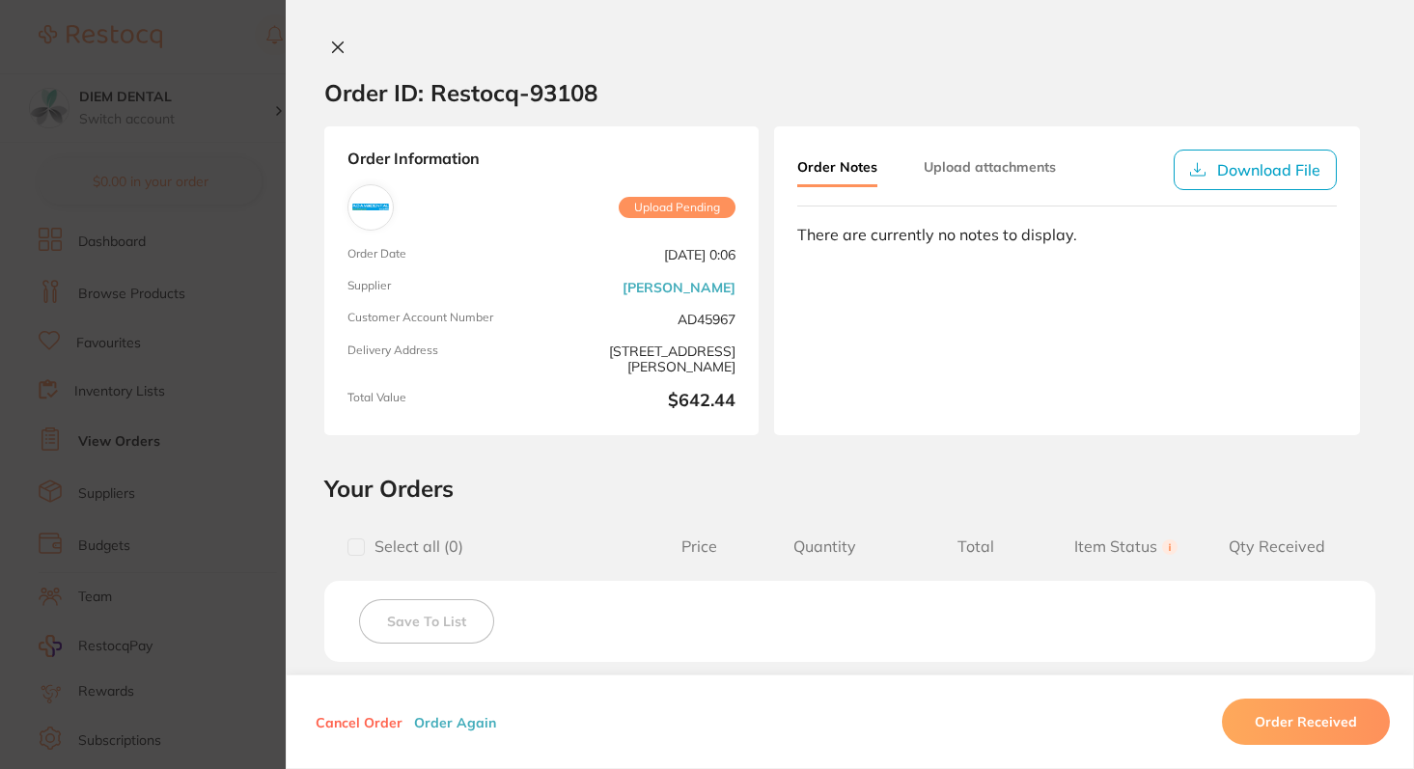
click at [333, 43] on icon at bounding box center [337, 47] width 15 height 15
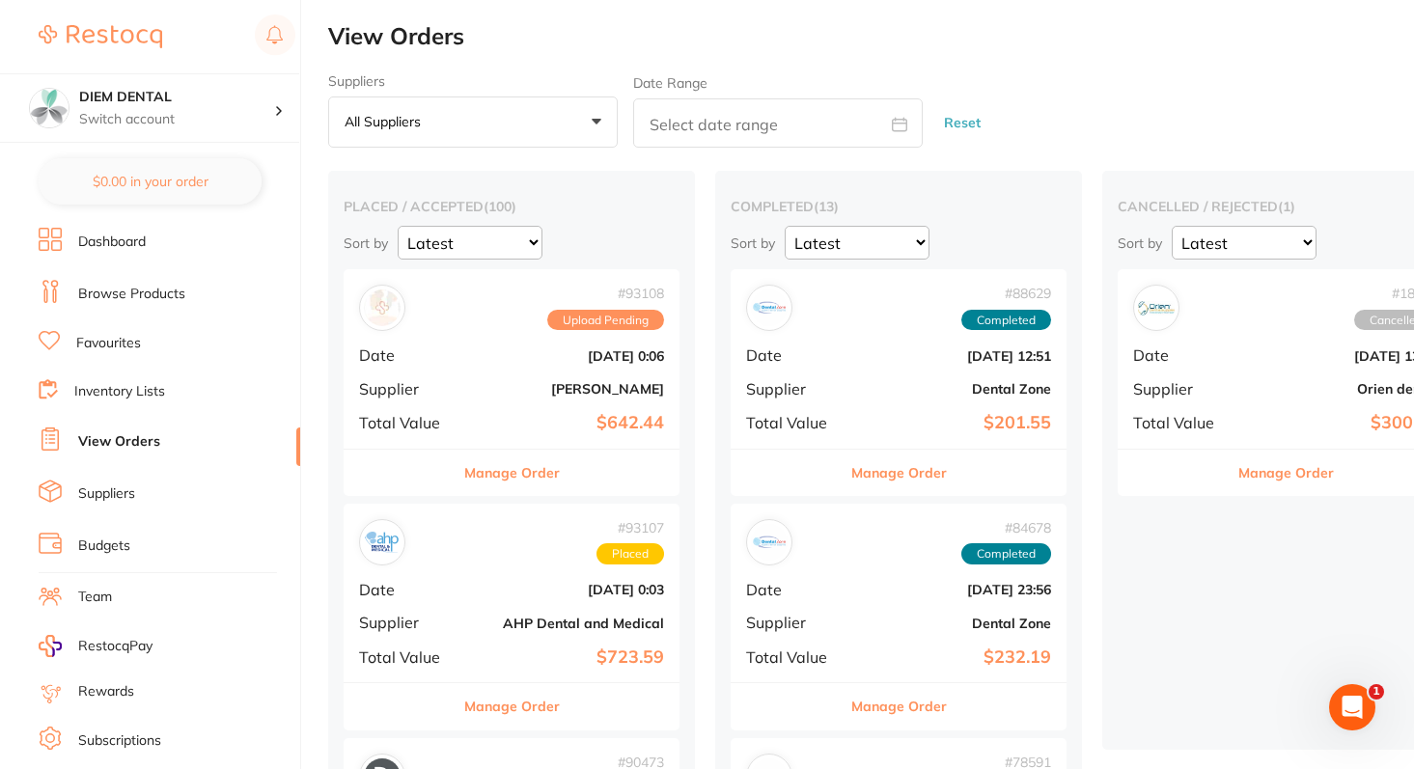
click at [518, 472] on button "Manage Order" at bounding box center [512, 473] width 96 height 46
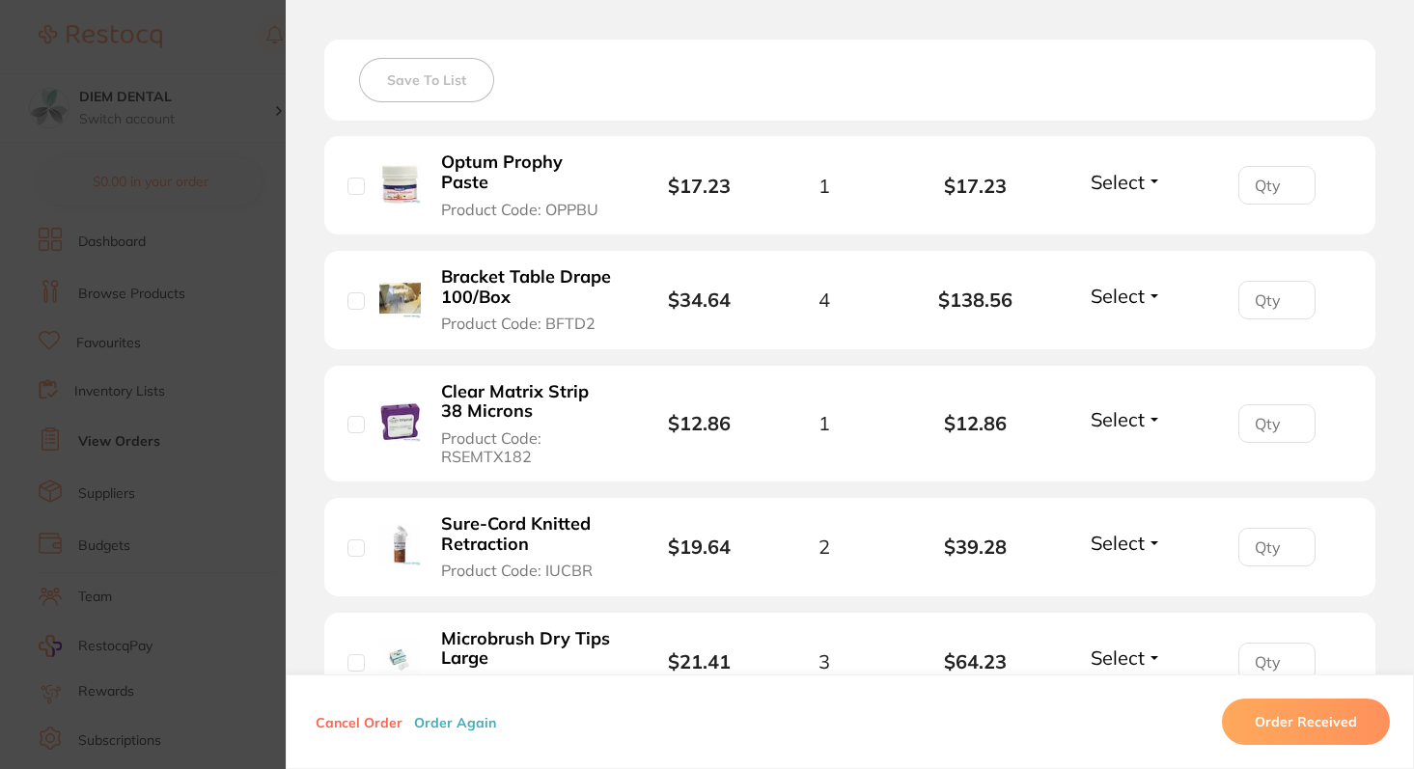
scroll to position [372, 0]
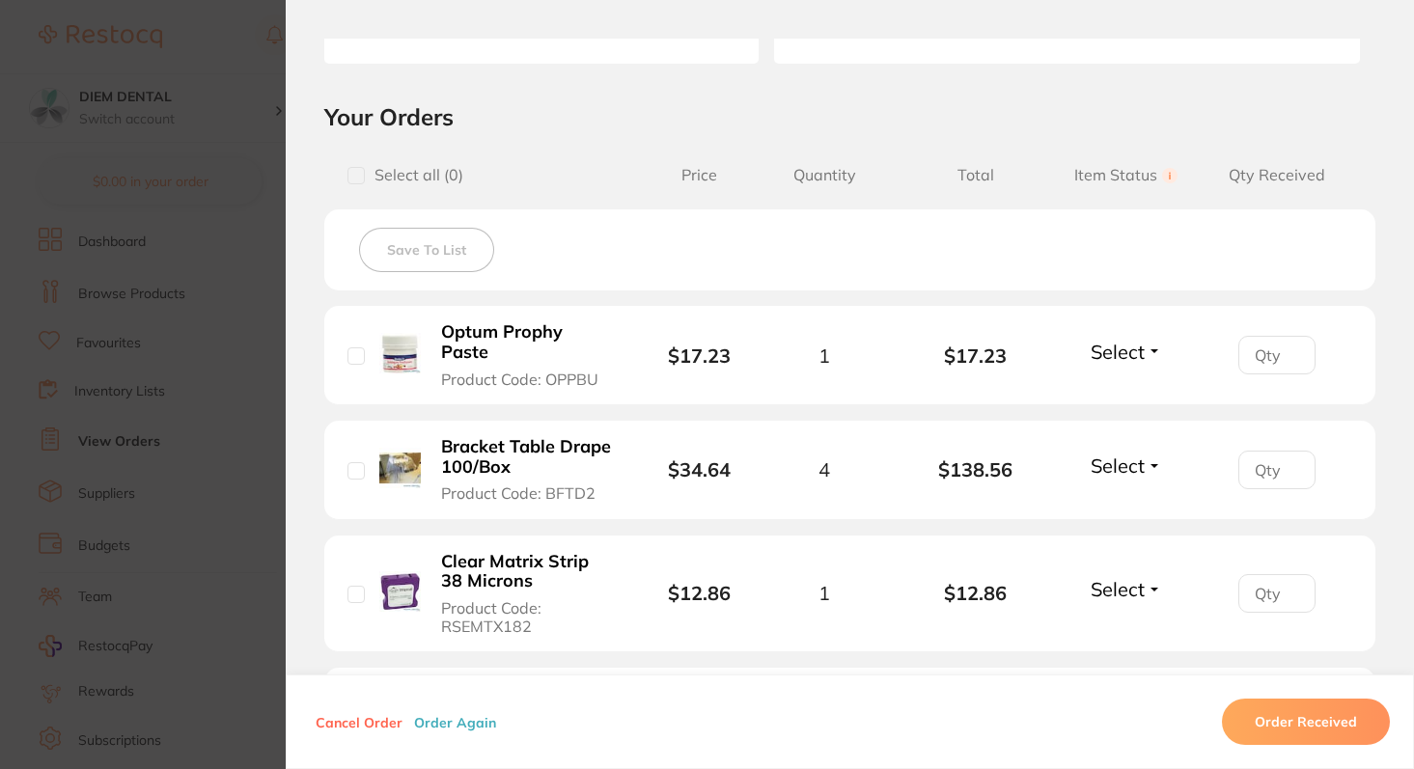
click at [349, 174] on input "checkbox" at bounding box center [355, 175] width 17 height 17
checkbox input "true"
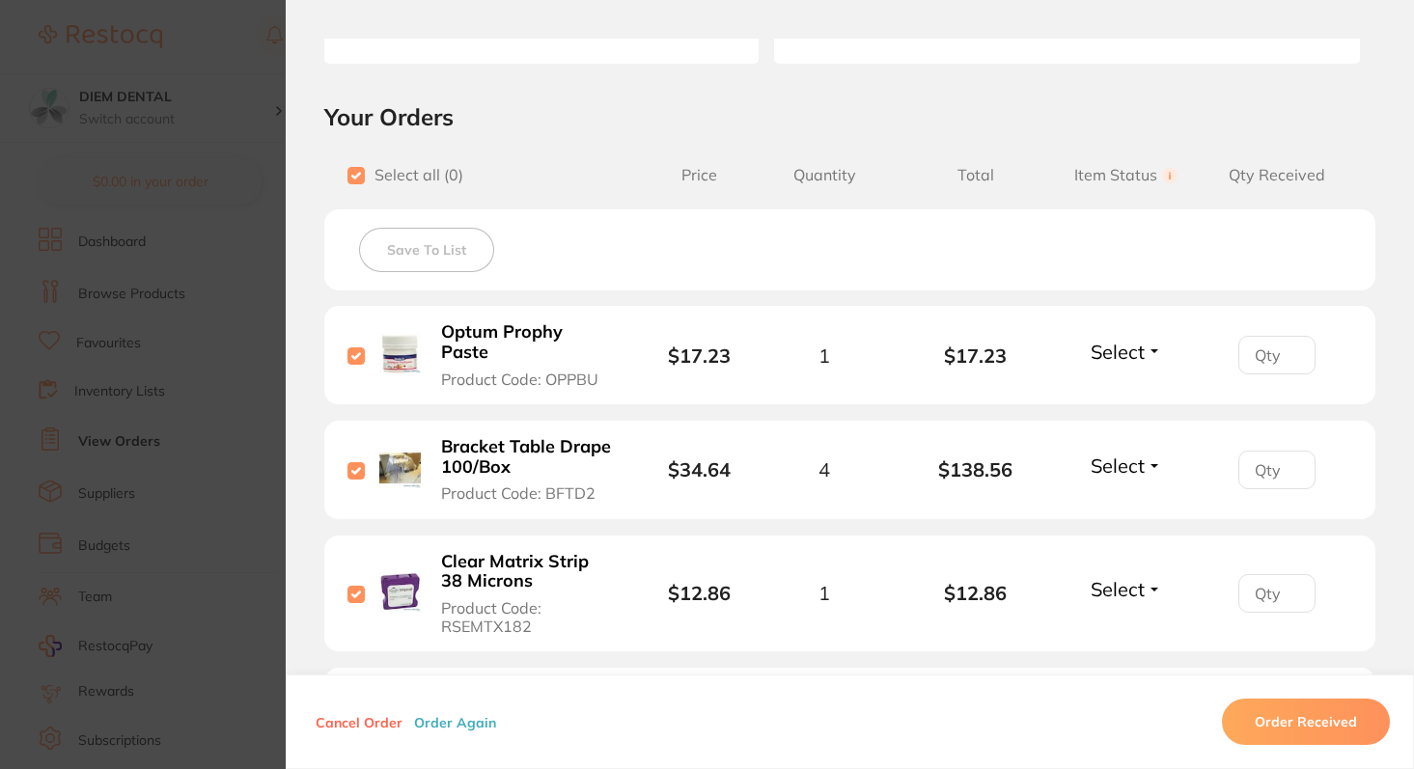
checkbox input "true"
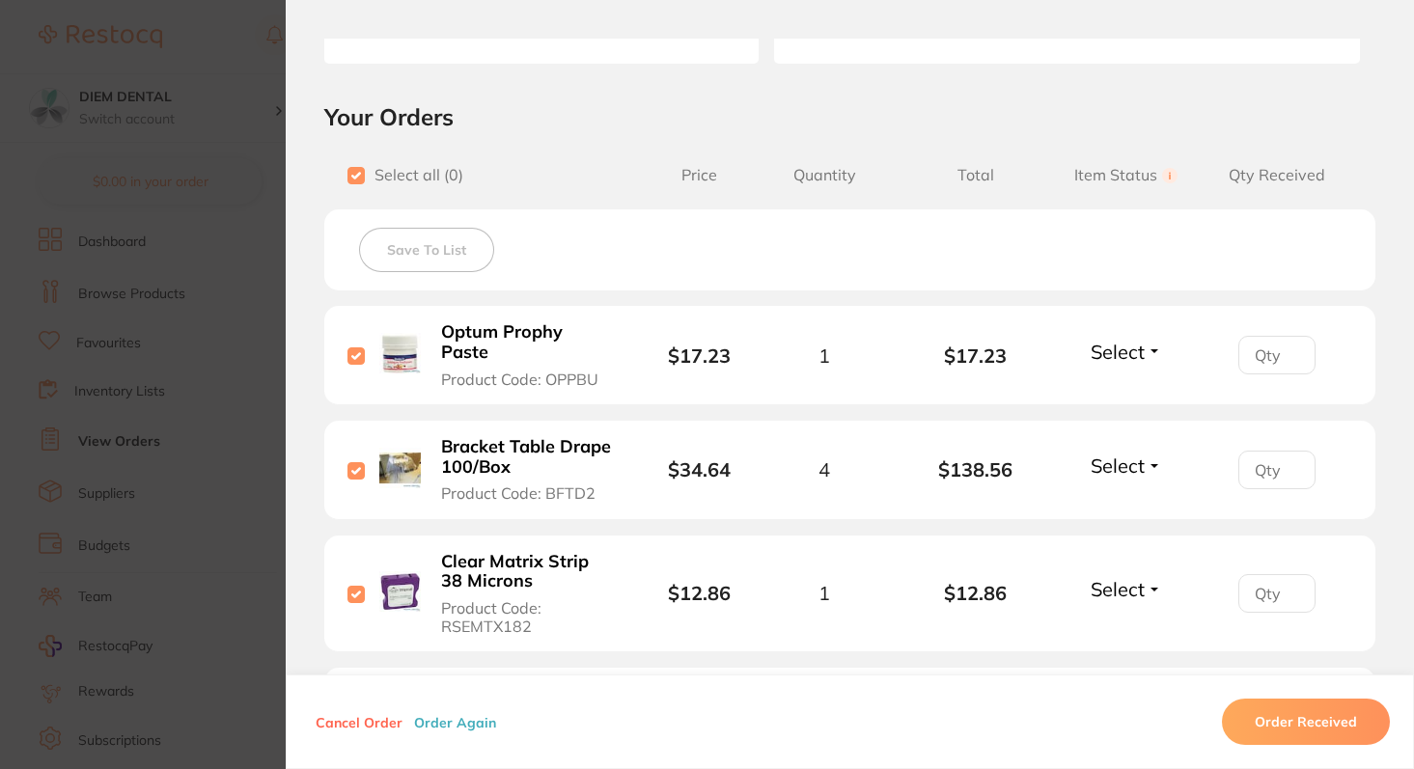
checkbox input "true"
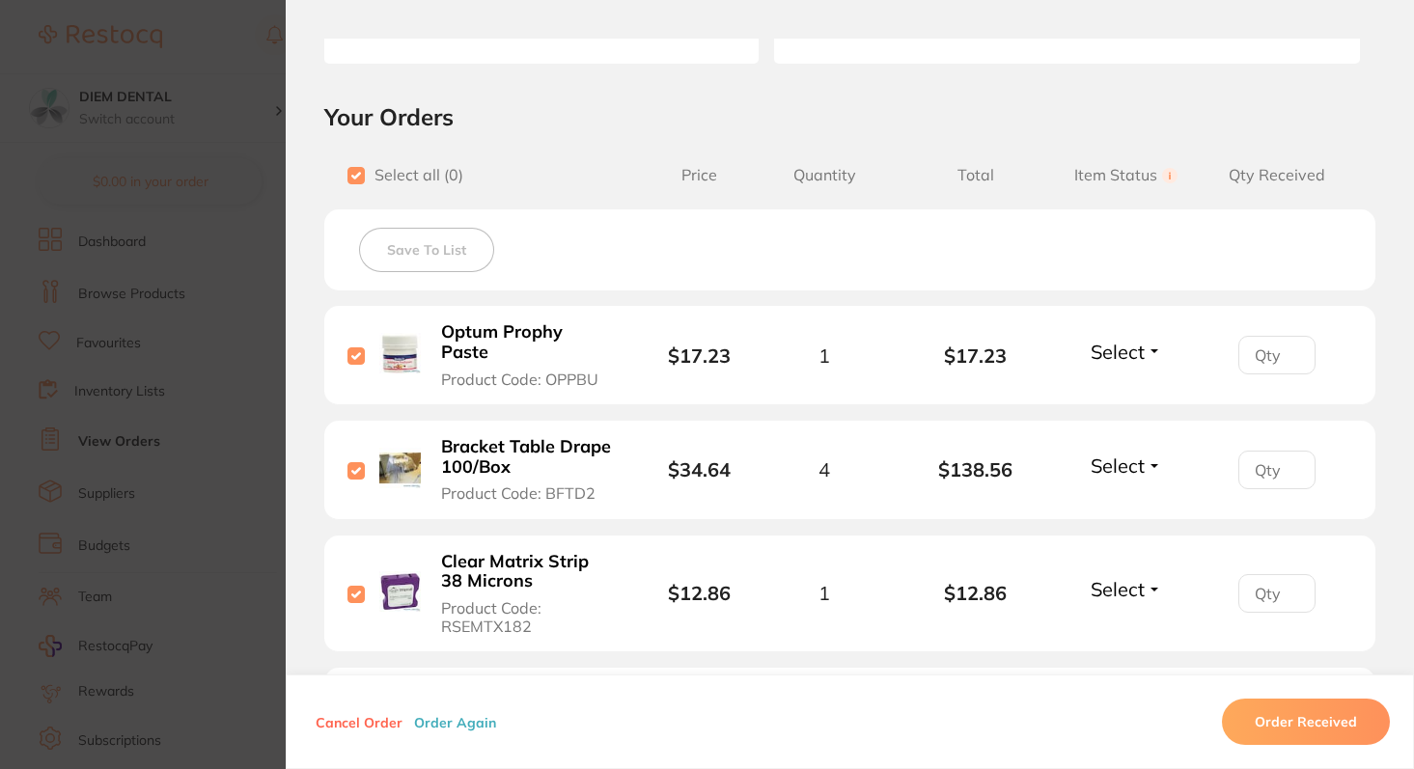
checkbox input "true"
click at [415, 255] on button "Save To List" at bounding box center [426, 250] width 135 height 44
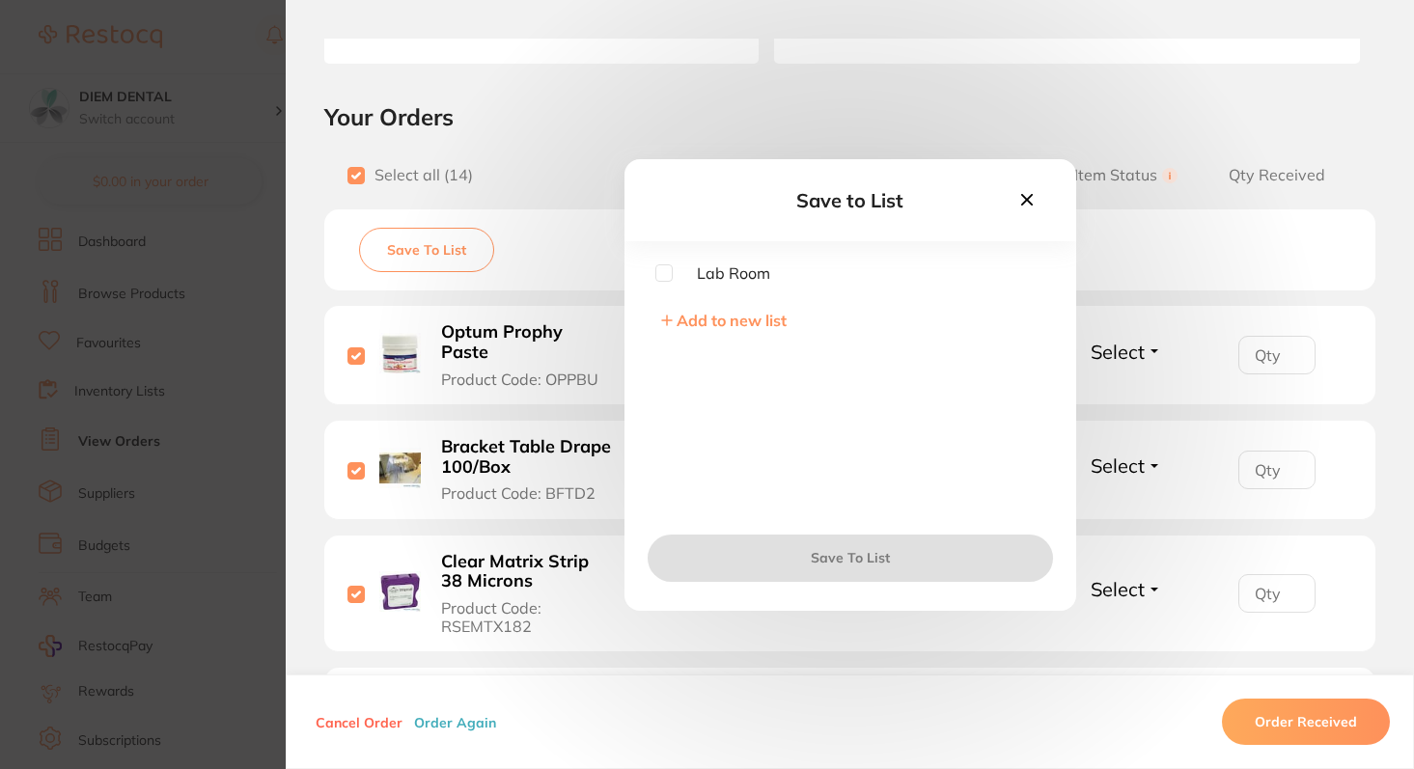
click at [1020, 197] on icon at bounding box center [1026, 199] width 12 height 12
